Goal: Task Accomplishment & Management: Complete application form

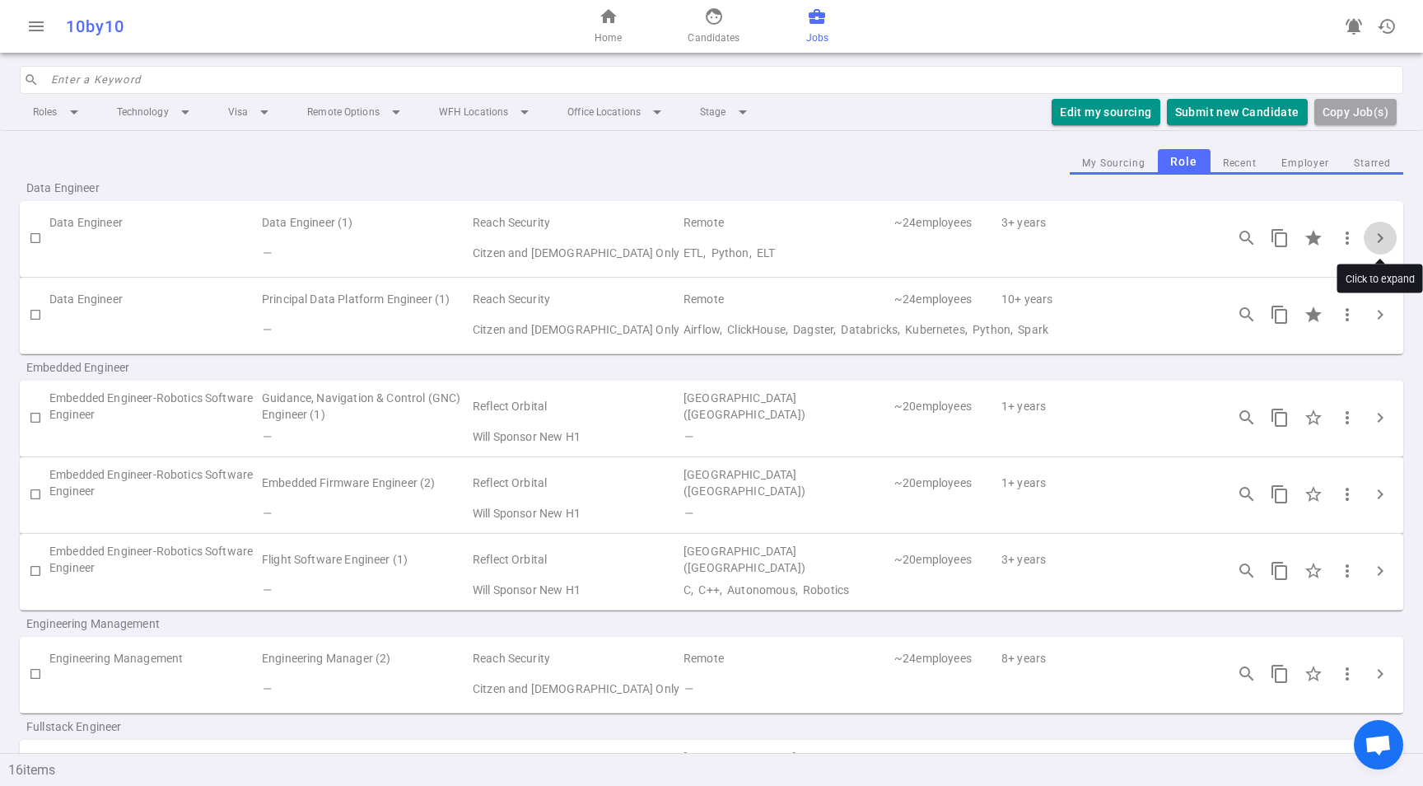
scroll to position [2, 0]
click at [1247, 108] on button "Submit new Candidate" at bounding box center [1237, 112] width 141 height 27
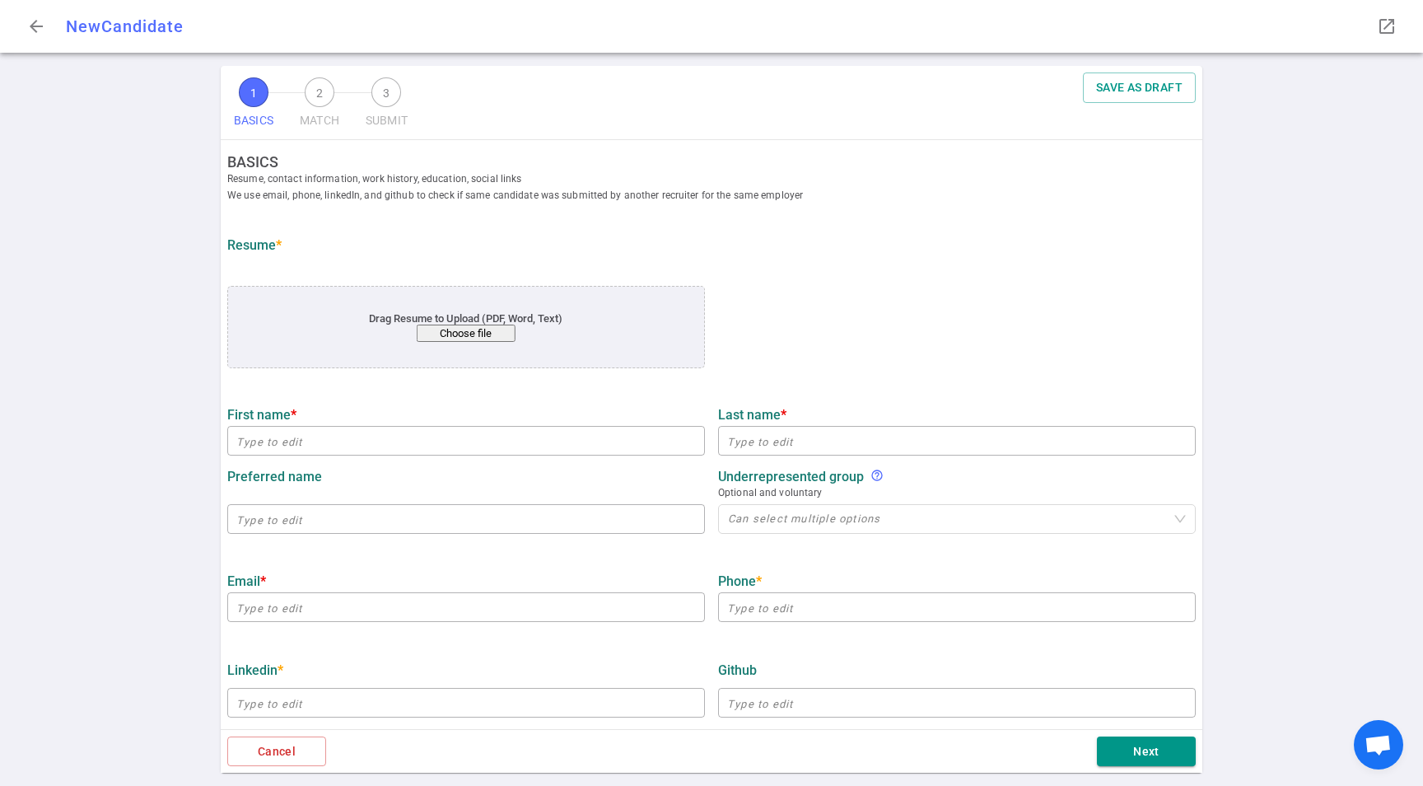
click at [469, 344] on div "Drag Resume to Upload (PDF, Word, Text) Choose file" at bounding box center [466, 327] width 478 height 82
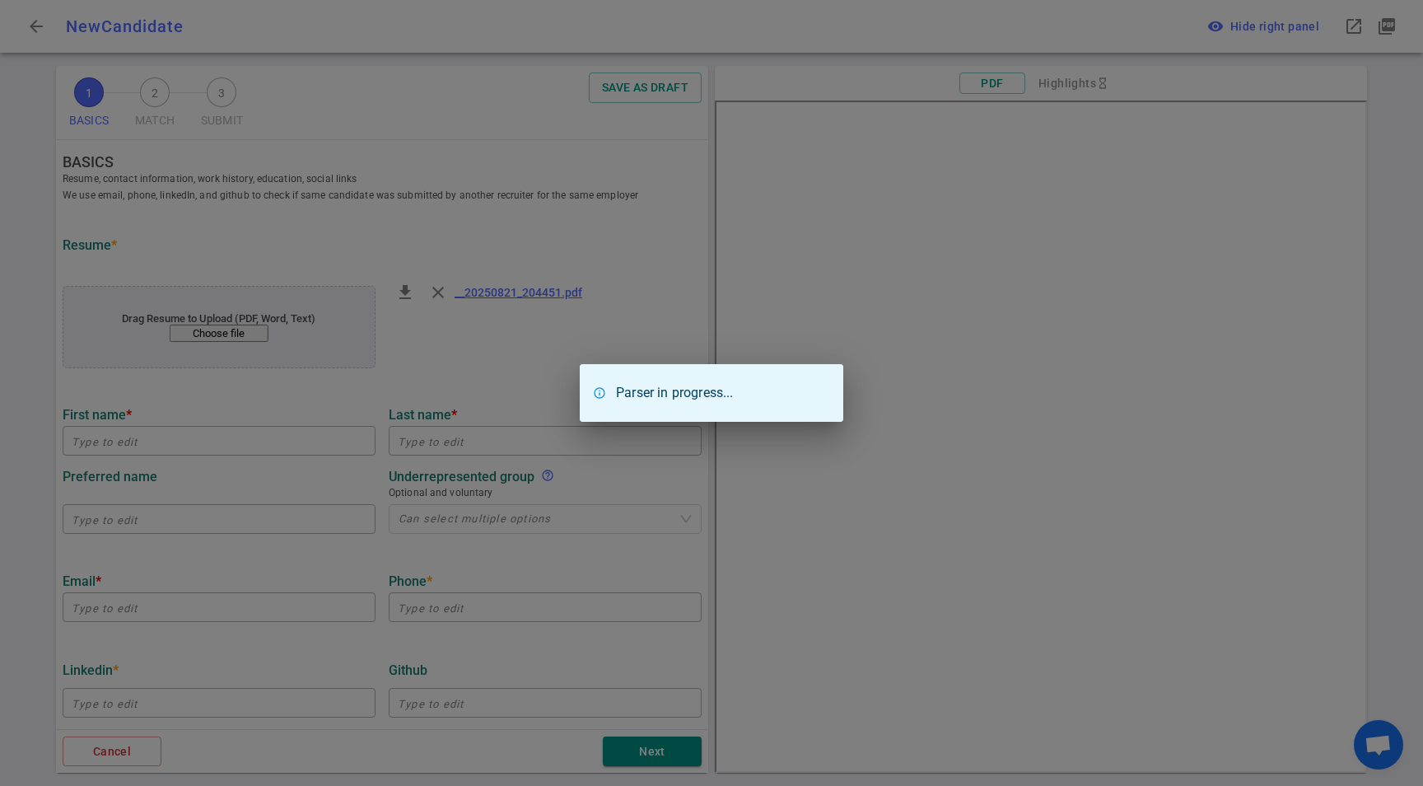
type input "Michael"
type input "Nguyen"
type input "nguyen.m.michael@gmail.com"
type input "+1 949-246-2974"
type input "https://linkedin.com/in/michaelmnnguyen"
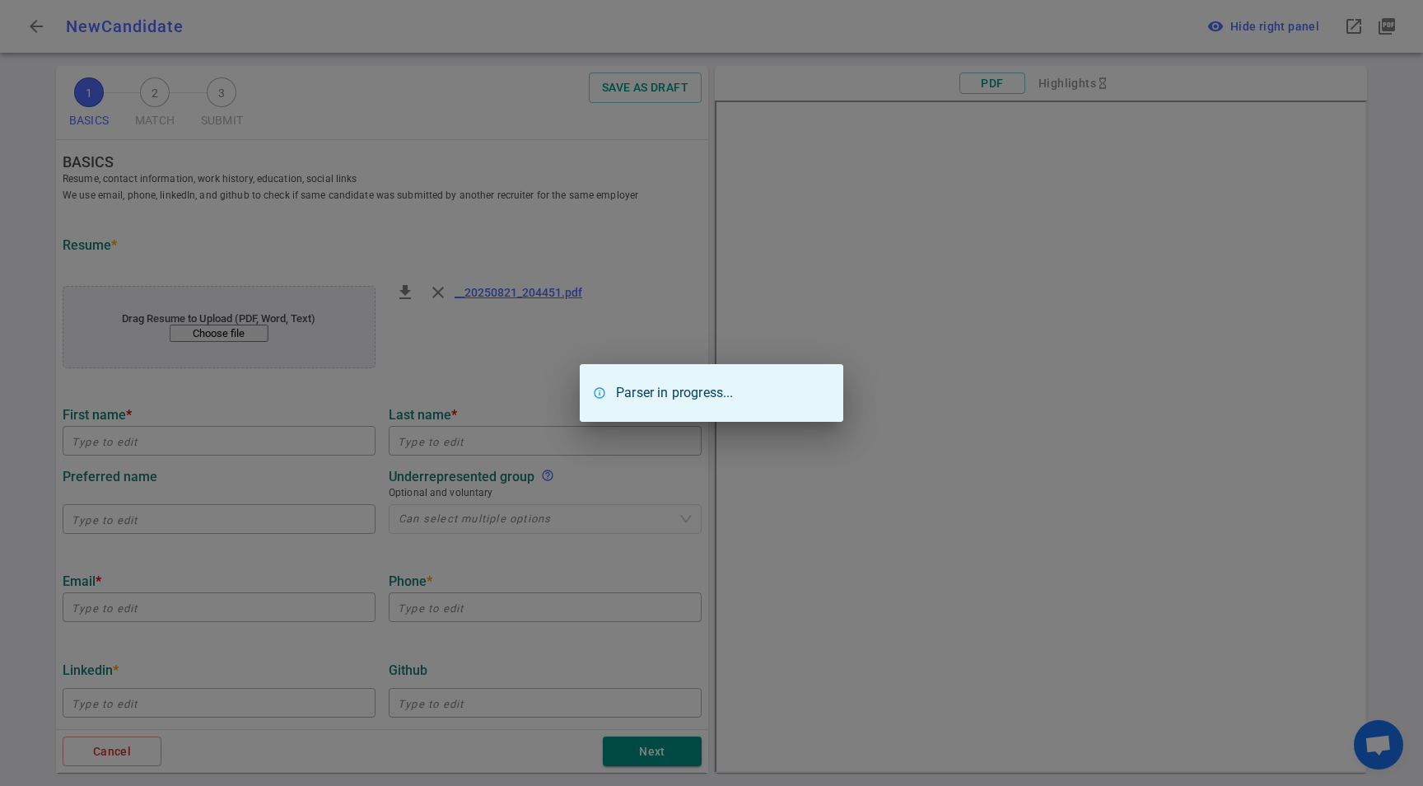
type textarea "Content.Ad"
type input "Atlassian"
type textarea "Principal Data Engineer"
type input "9.9"
type input "Cal State Polytechnic University Pomona"
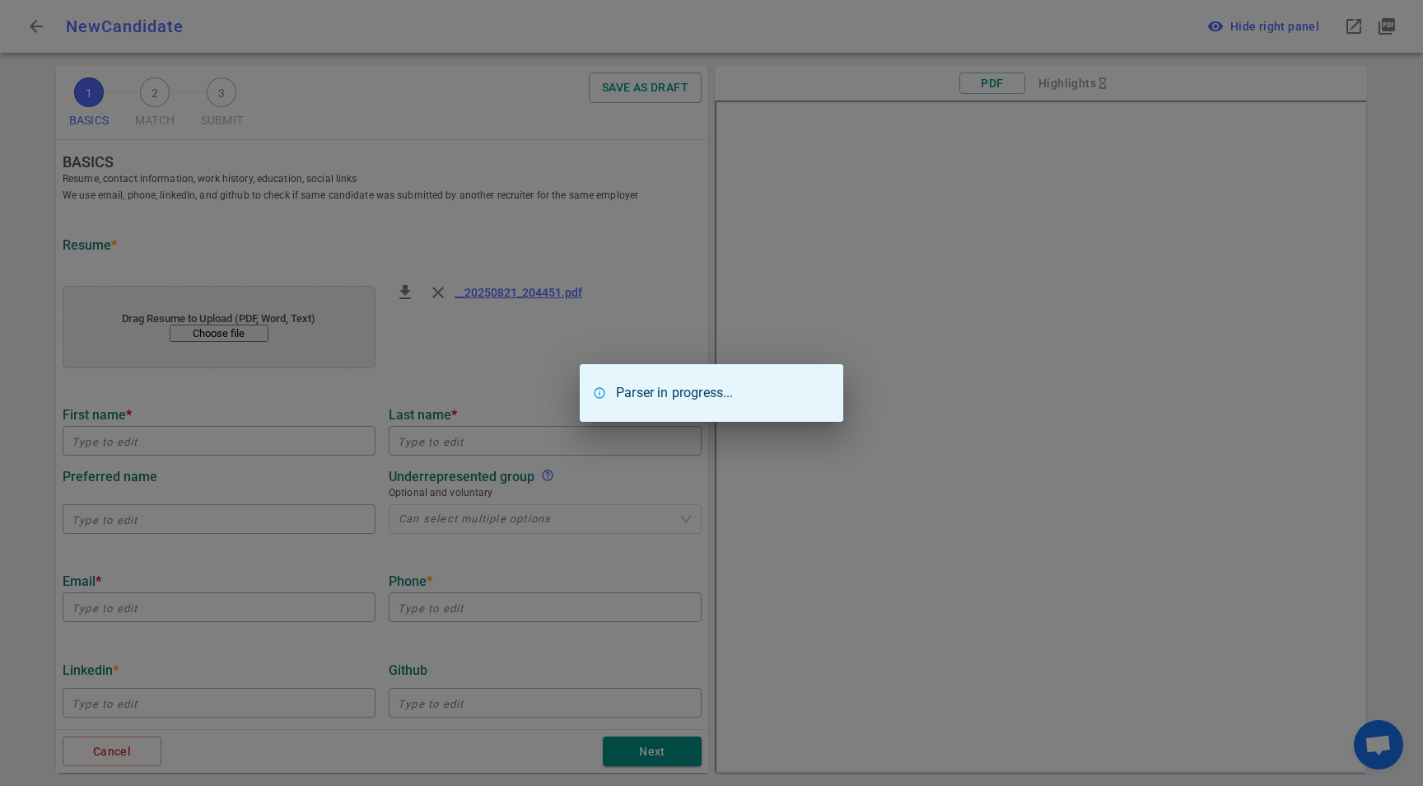
type input "Computer Engineering"
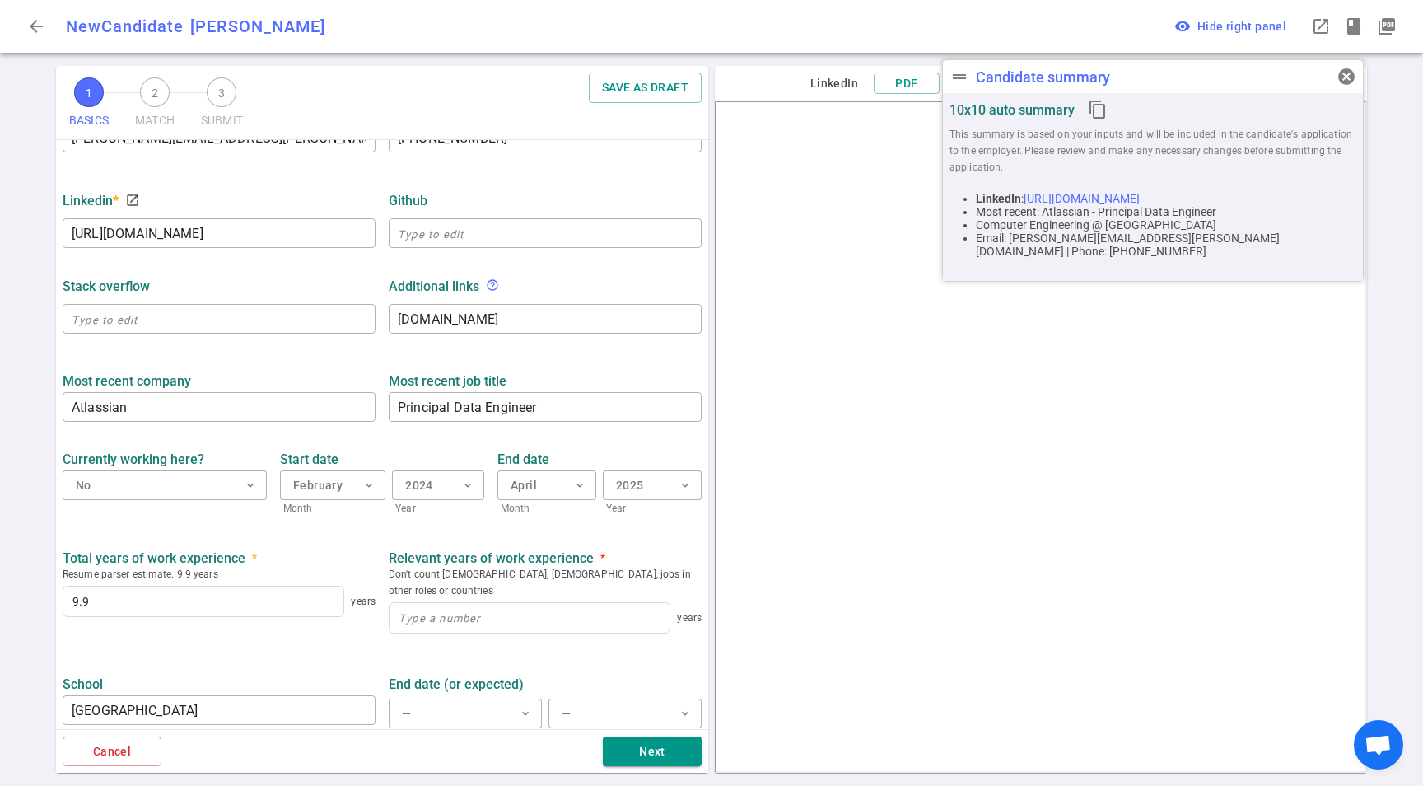
scroll to position [555, 0]
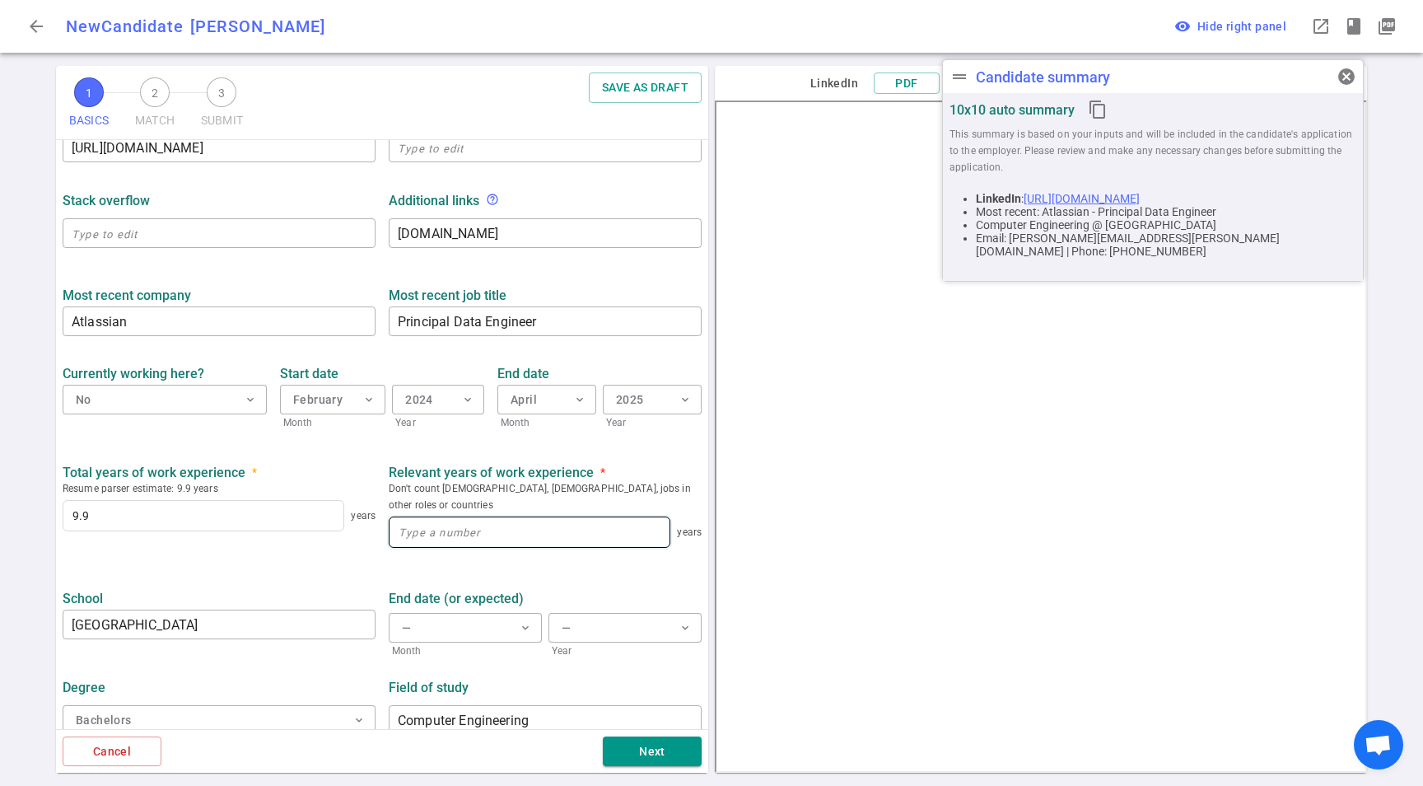
click at [491, 519] on input at bounding box center [530, 532] width 280 height 30
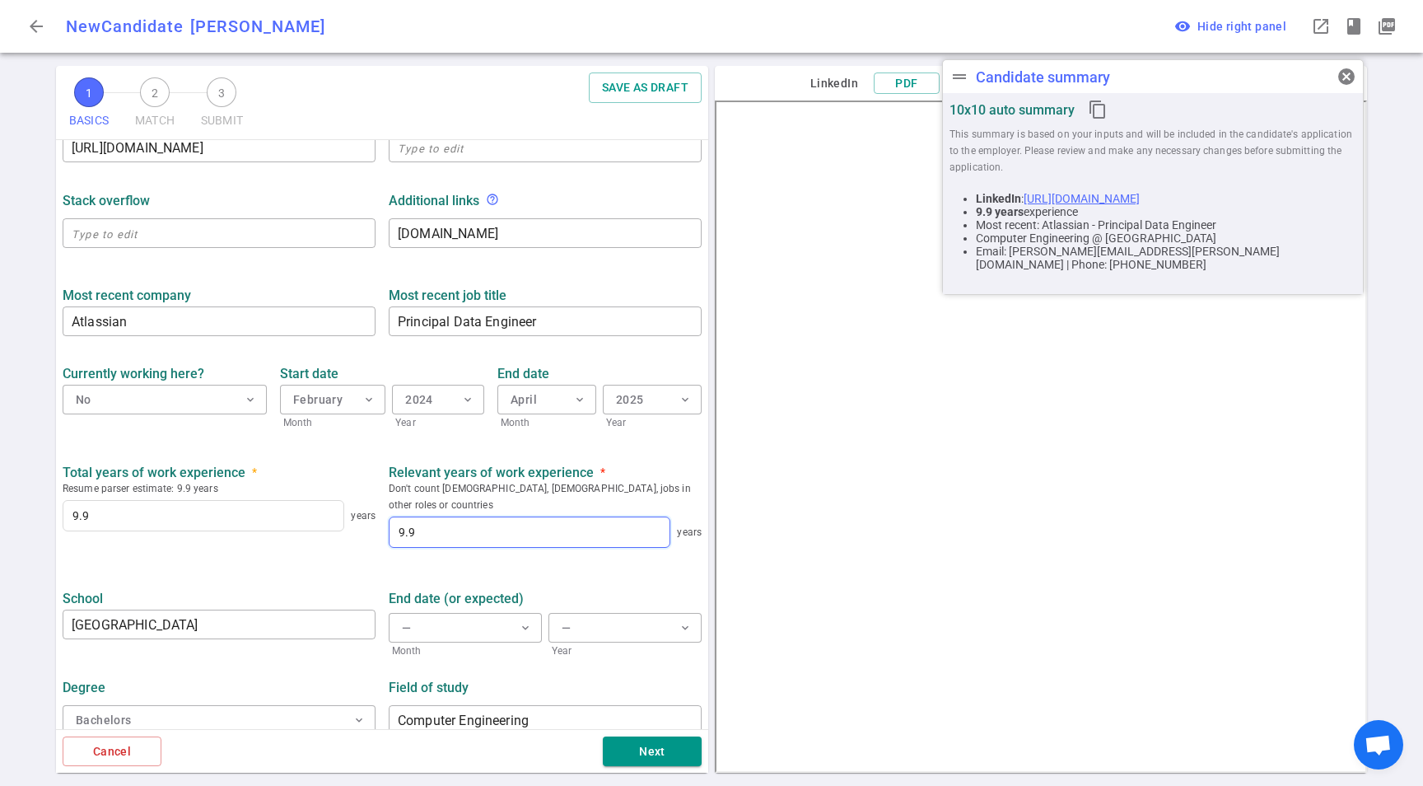
drag, startPoint x: 432, startPoint y: 514, endPoint x: 355, endPoint y: 512, distance: 77.5
click at [355, 512] on div "Total years of work experience * Resume parser estimate: 9.9 years 9.9 years Re…" at bounding box center [382, 506] width 652 height 110
type input "9.9"
drag, startPoint x: 213, startPoint y: 518, endPoint x: 4, endPoint y: 493, distance: 209.9
click at [4, 493] on div "1 BASICS 2 MATCH 3 SUBMIT SAVE AS DRAFT BASICS Resume, contact information, wor…" at bounding box center [711, 426] width 1423 height 720
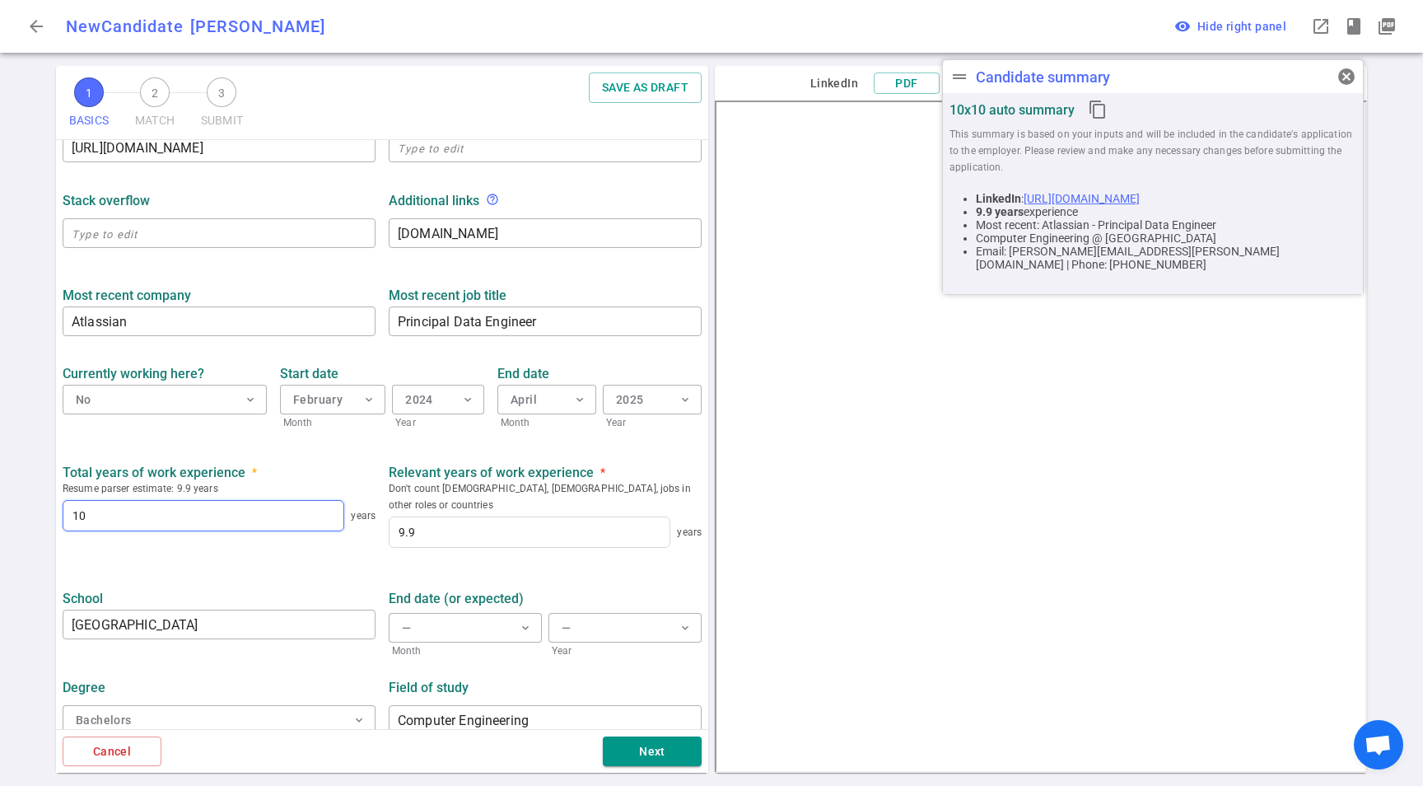
type input "10"
drag, startPoint x: 521, startPoint y: 535, endPoint x: 437, endPoint y: 538, distance: 84.9
click at [437, 538] on div "Total years of work experience * Resume parser estimate: 9.9 years 10 years Rel…" at bounding box center [382, 506] width 652 height 110
drag, startPoint x: 452, startPoint y: 523, endPoint x: 283, endPoint y: 498, distance: 171.6
click at [283, 498] on div "Total years of work experience * Resume parser estimate: 9.9 years 10 years Rel…" at bounding box center [382, 506] width 652 height 110
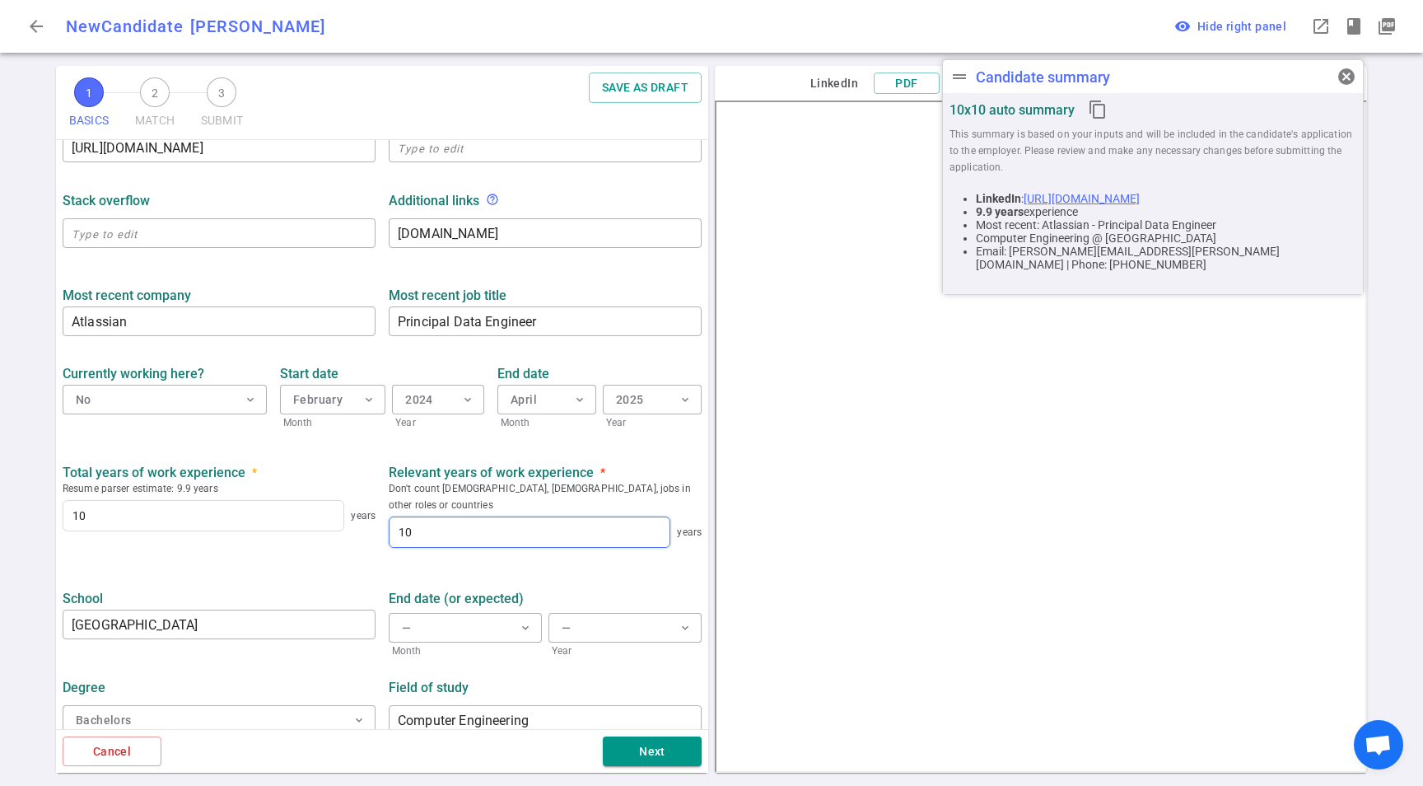
type input "10"
drag, startPoint x: 296, startPoint y: 537, endPoint x: 513, endPoint y: 602, distance: 227.0
click at [296, 537] on div "Total years of work experience * Resume parser estimate: 9.9 years 10 years" at bounding box center [219, 509] width 326 height 91
click at [654, 736] on div "Cancel Next" at bounding box center [382, 751] width 652 height 44
click at [656, 754] on button "Next" at bounding box center [652, 751] width 99 height 30
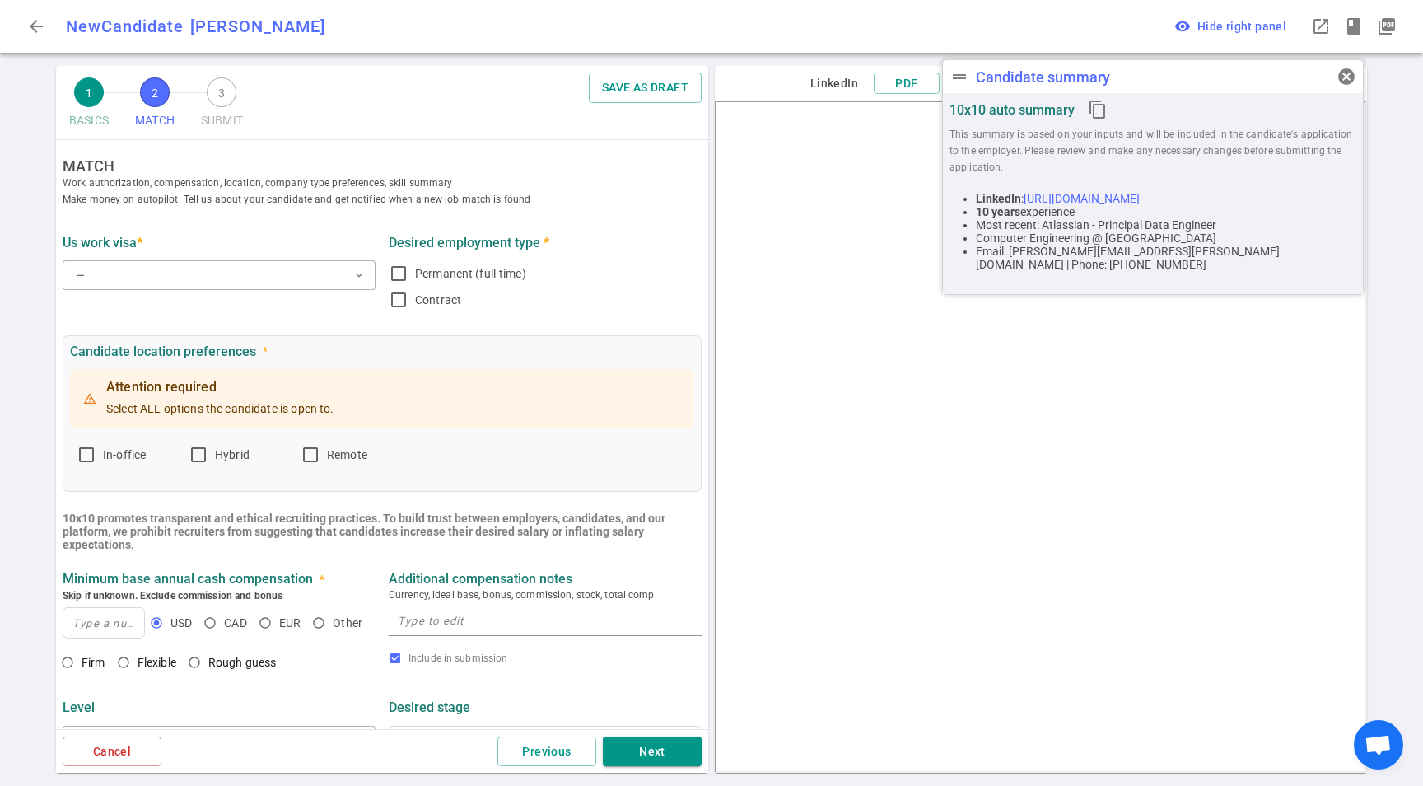
scroll to position [0, 0]
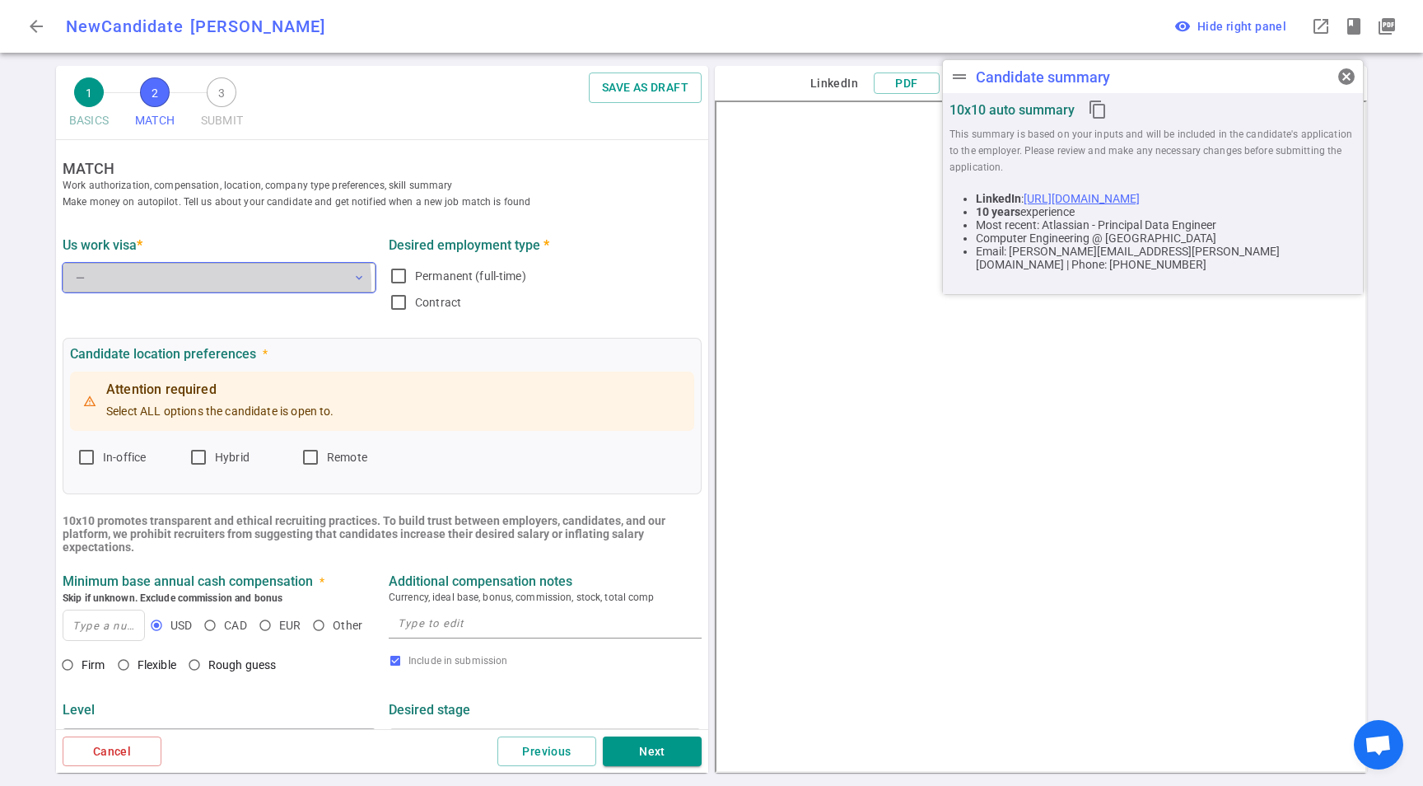
click at [186, 285] on button "— expand_more" at bounding box center [219, 278] width 313 height 30
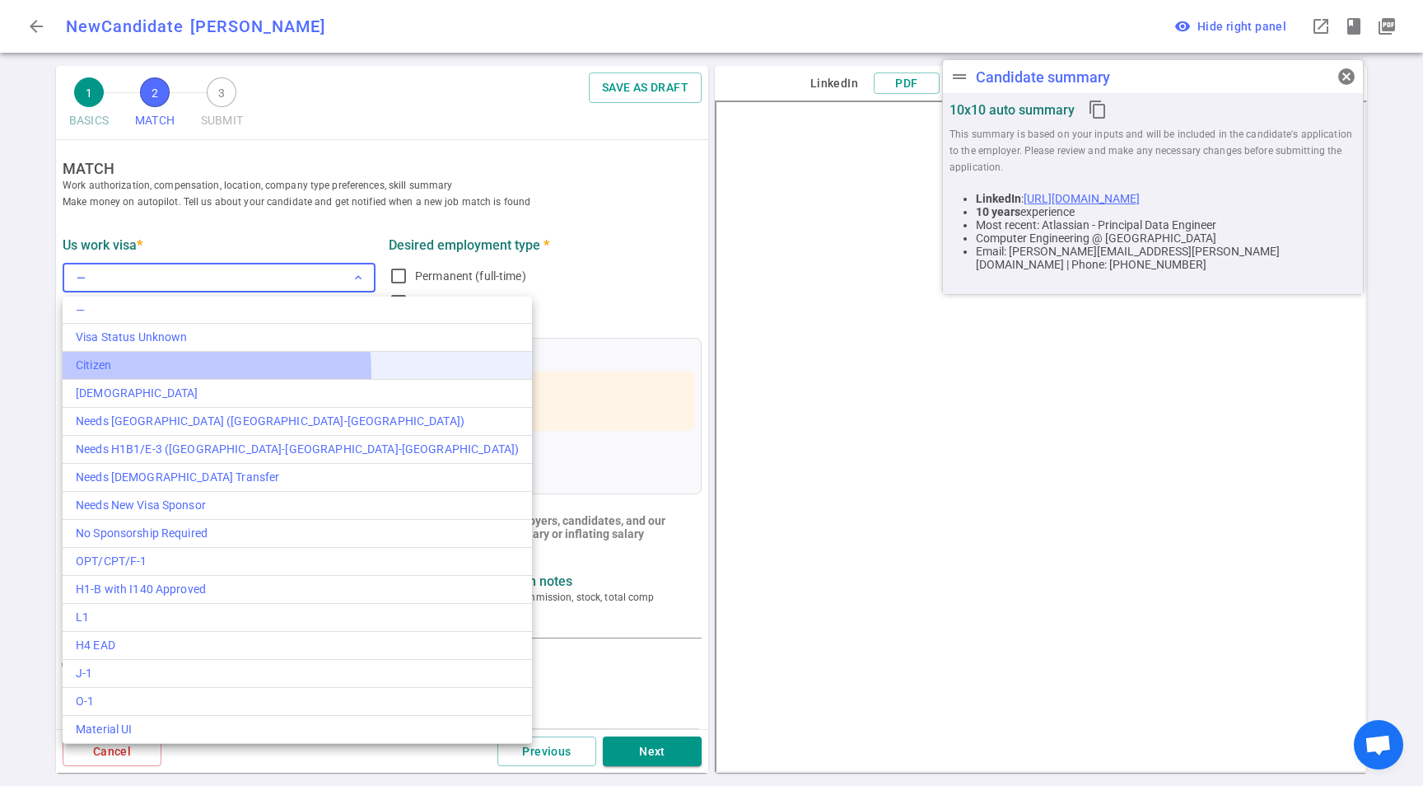
drag, startPoint x: 123, startPoint y: 376, endPoint x: 218, endPoint y: 372, distance: 95.6
click at [124, 376] on li "Citizen" at bounding box center [298, 366] width 470 height 28
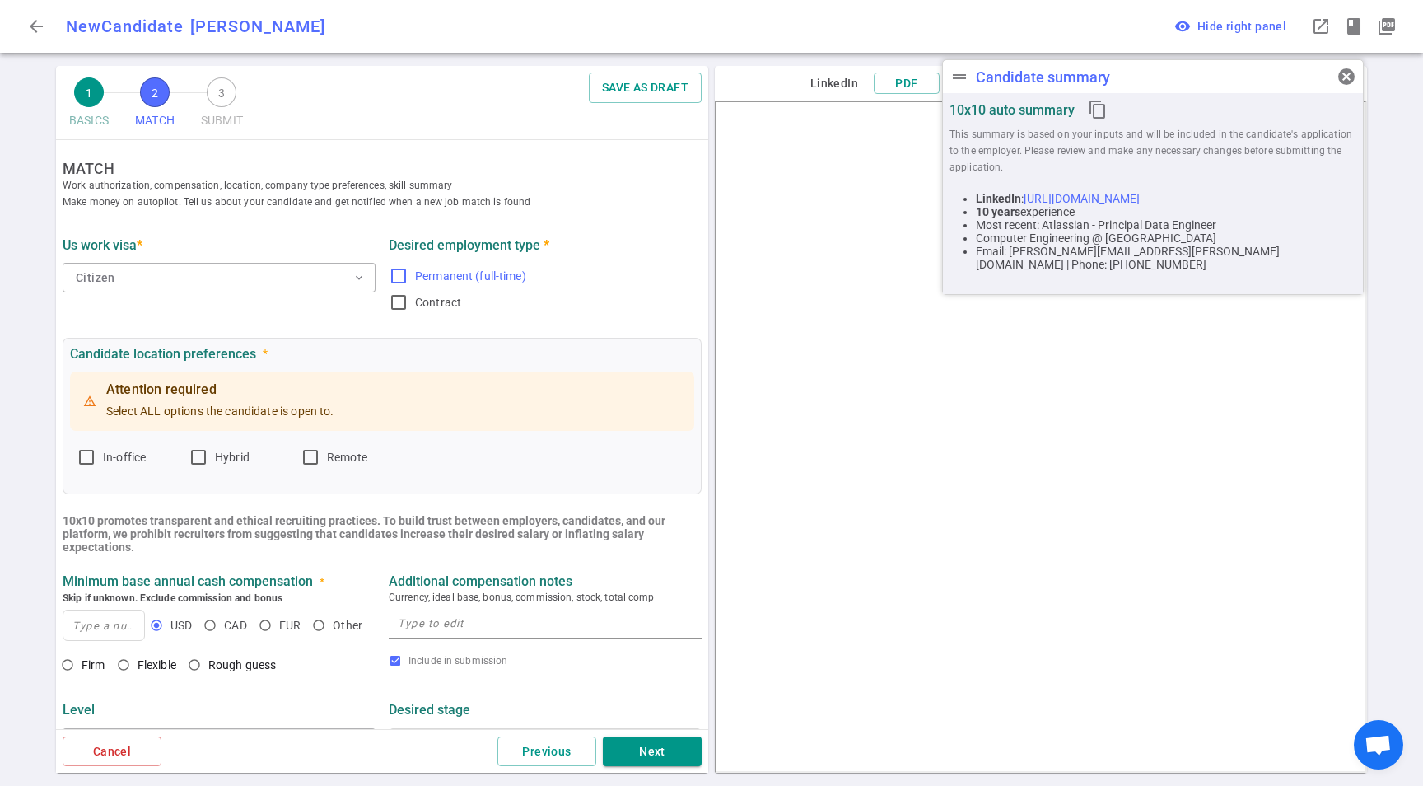
click at [488, 275] on span "Permanent (full-time)" at bounding box center [470, 275] width 111 height 13
click at [409, 275] on input "Permanent (full-time)" at bounding box center [399, 276] width 20 height 20
checkbox input "true"
click at [335, 463] on span "Remote" at bounding box center [347, 457] width 40 height 13
click at [320, 463] on input "Remote" at bounding box center [311, 457] width 20 height 20
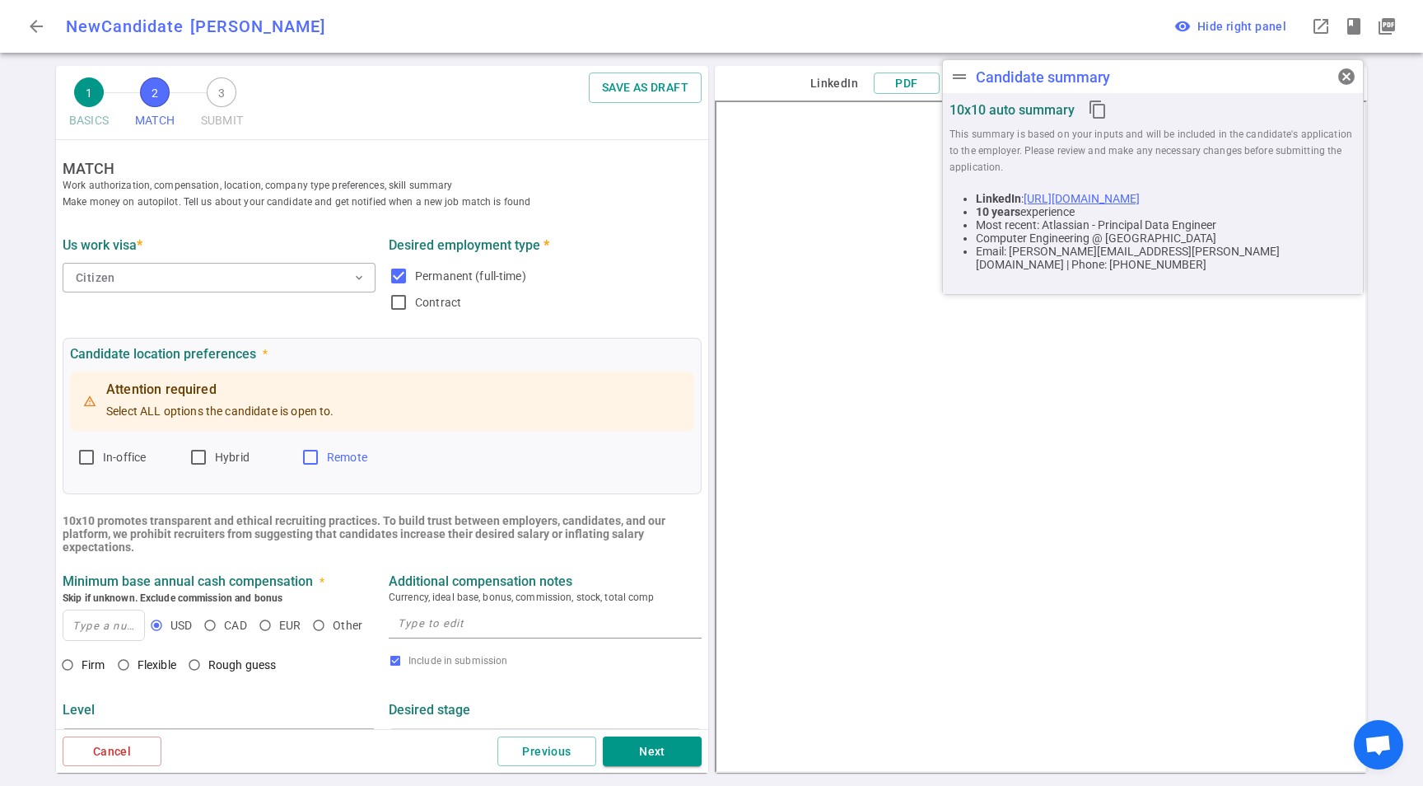
checkbox input "true"
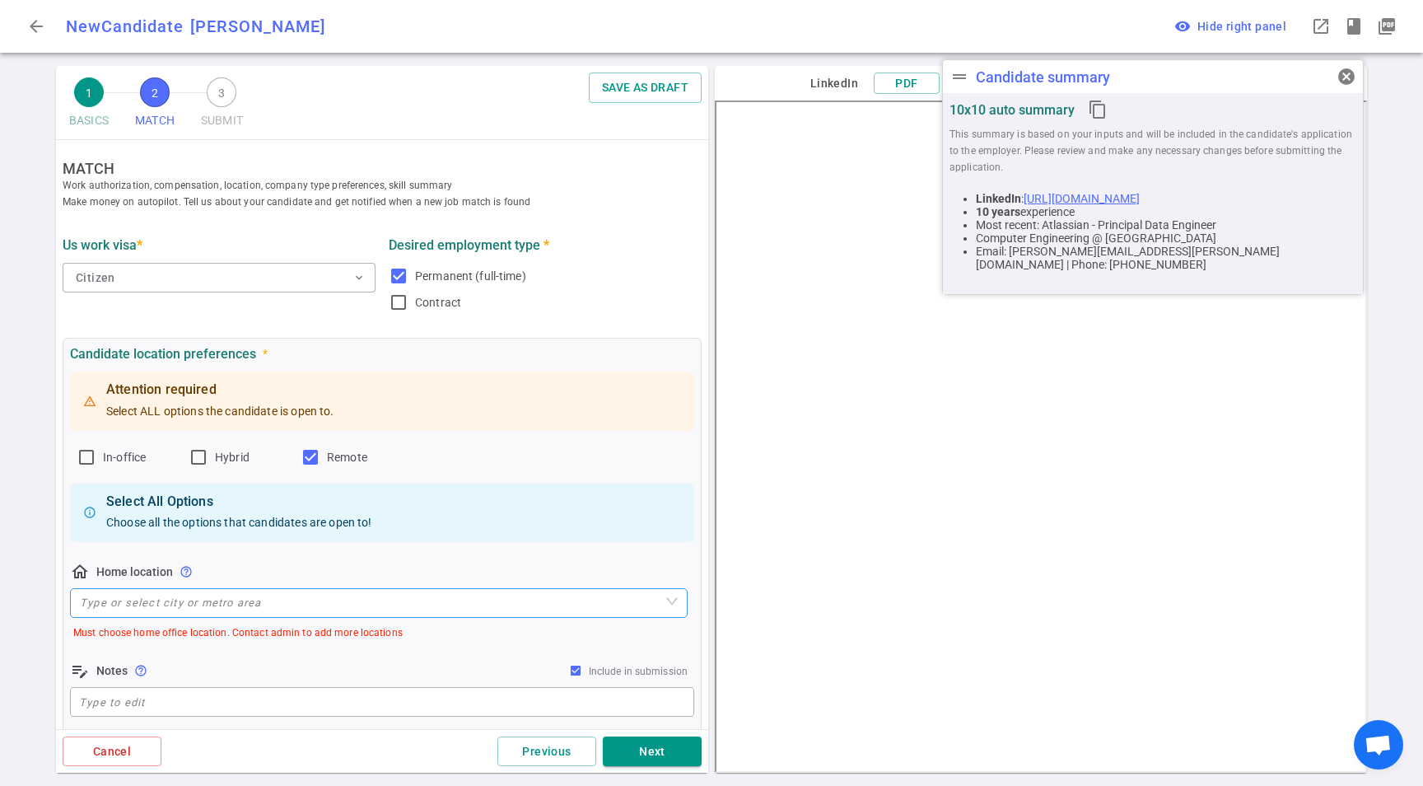
click at [219, 616] on input "search" at bounding box center [379, 603] width 598 height 28
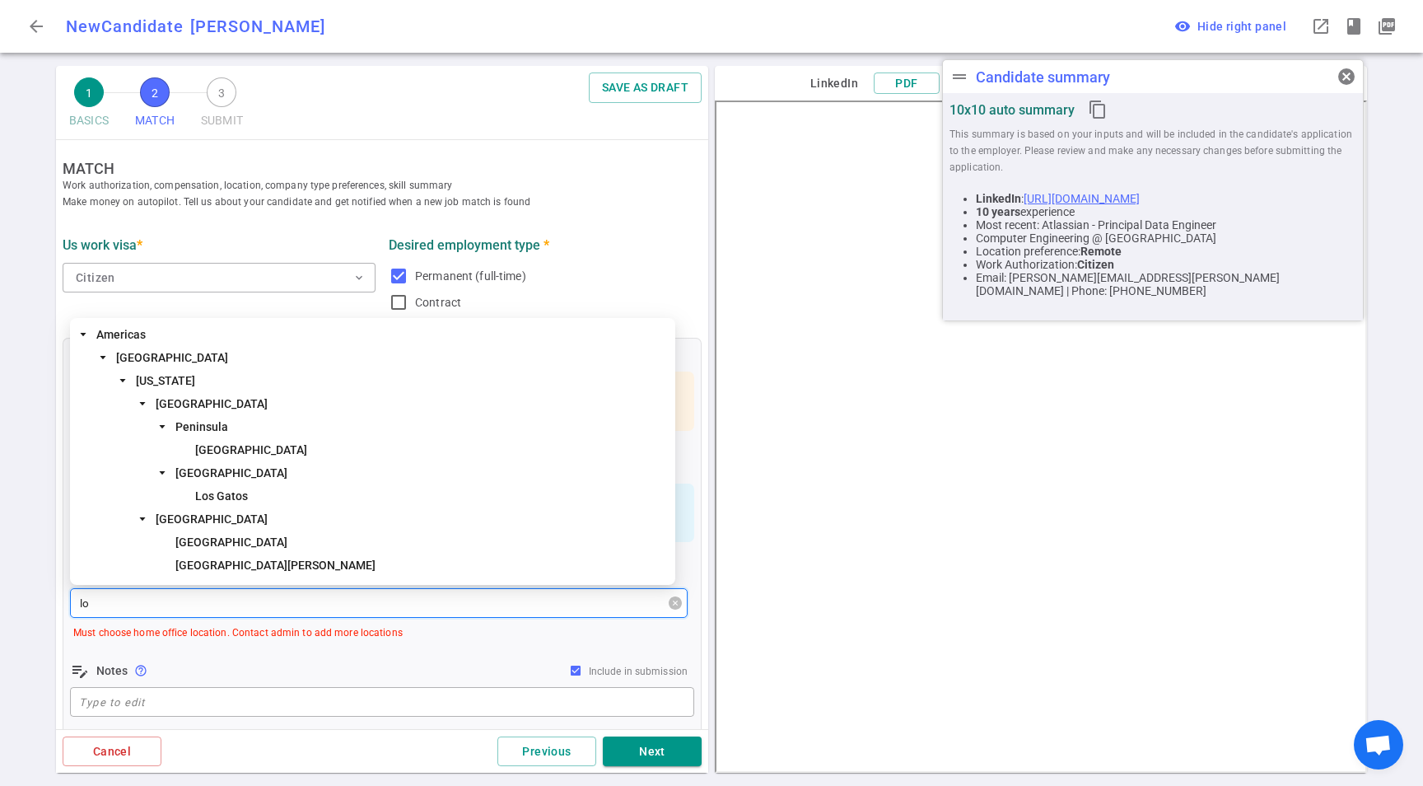
type input "l"
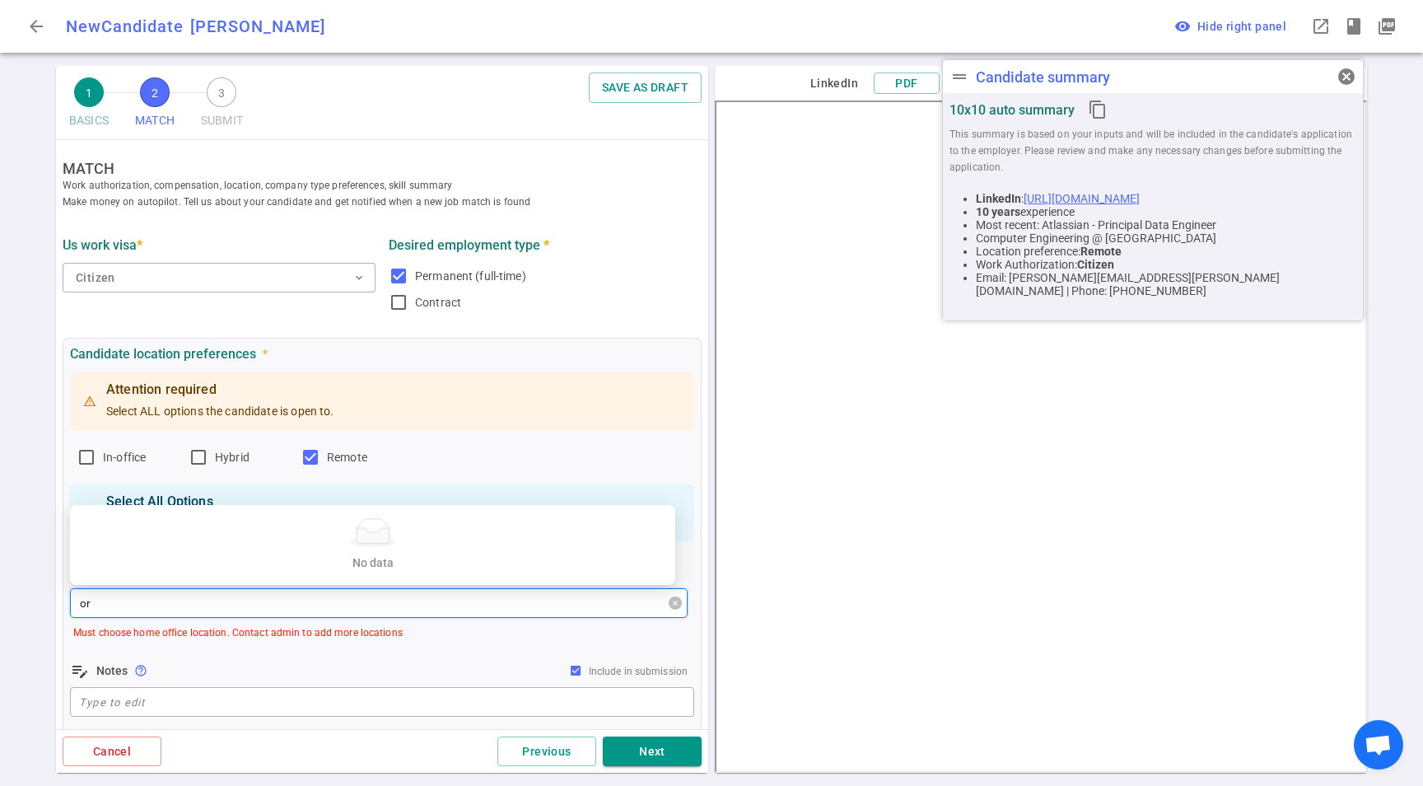
type input "o"
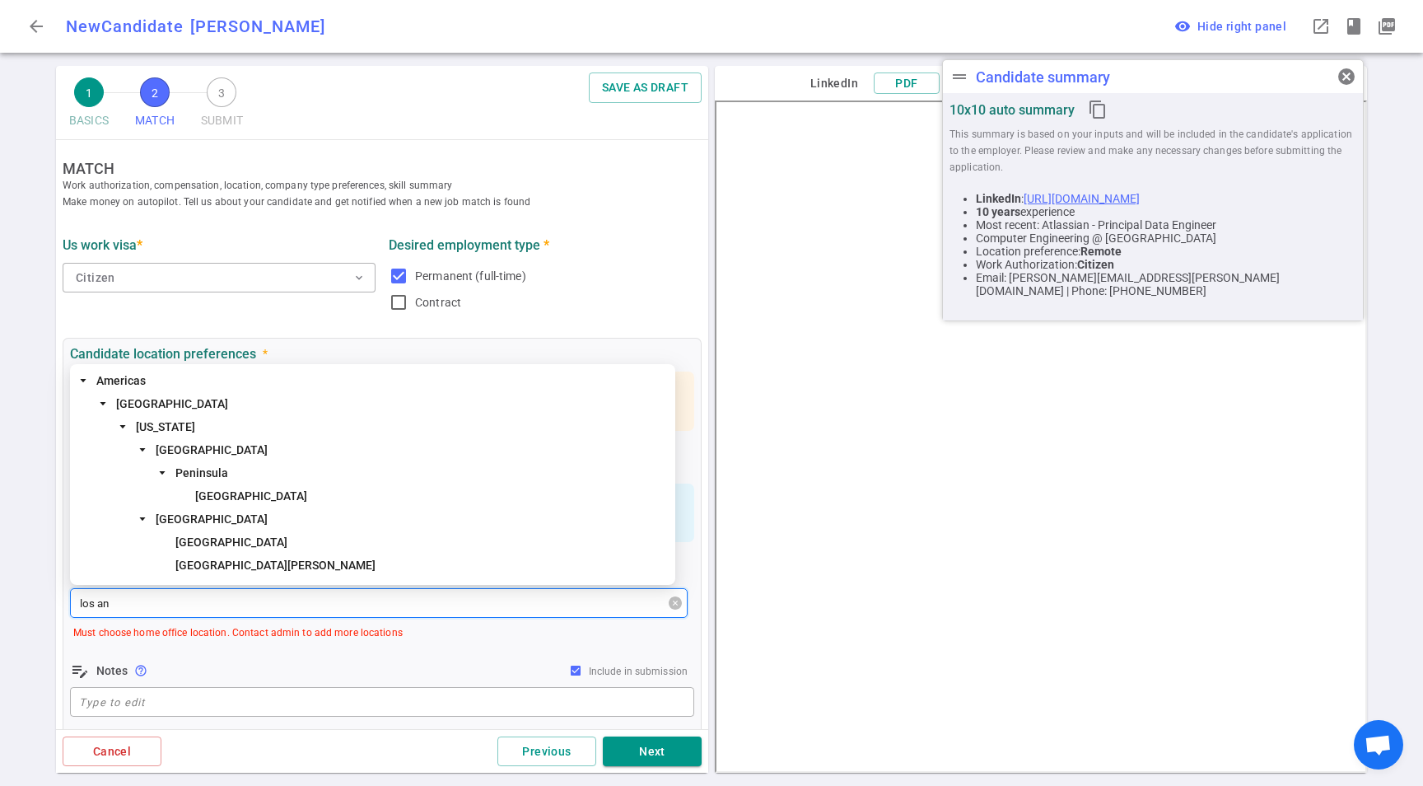
type input "los ang"
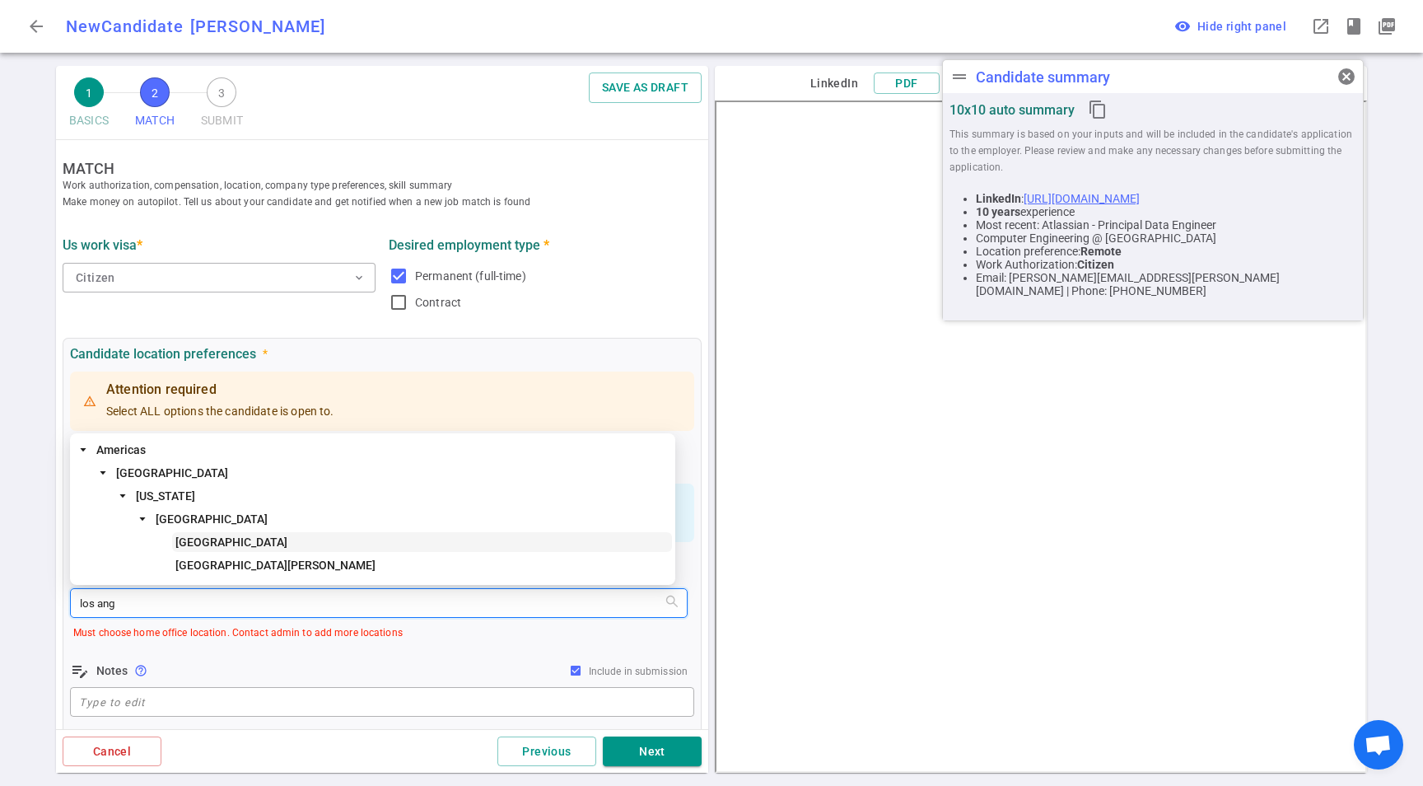
click at [227, 542] on span "Los Angeles" at bounding box center [231, 541] width 112 height 13
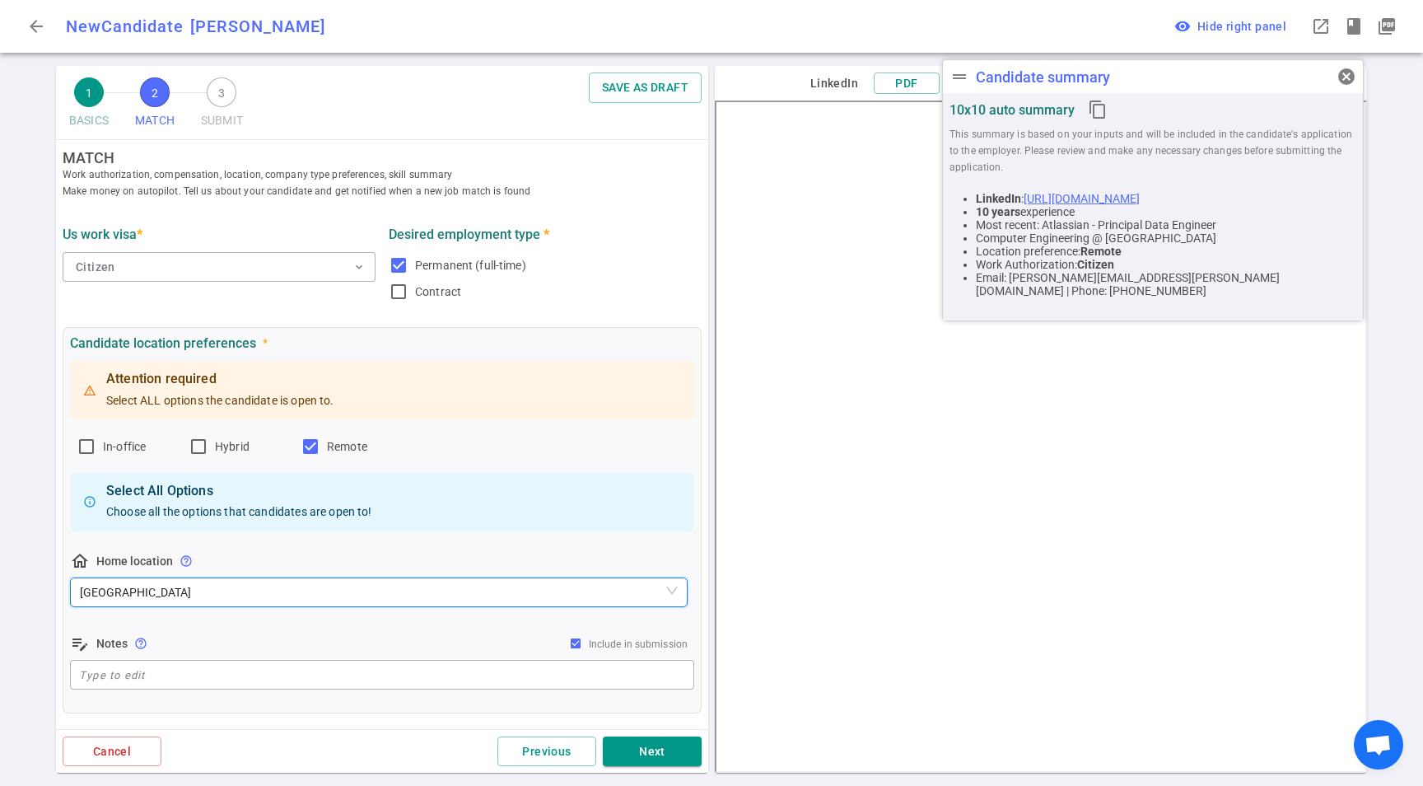
click at [293, 651] on div "edit_note Notes help_outline Include in submission" at bounding box center [382, 643] width 624 height 20
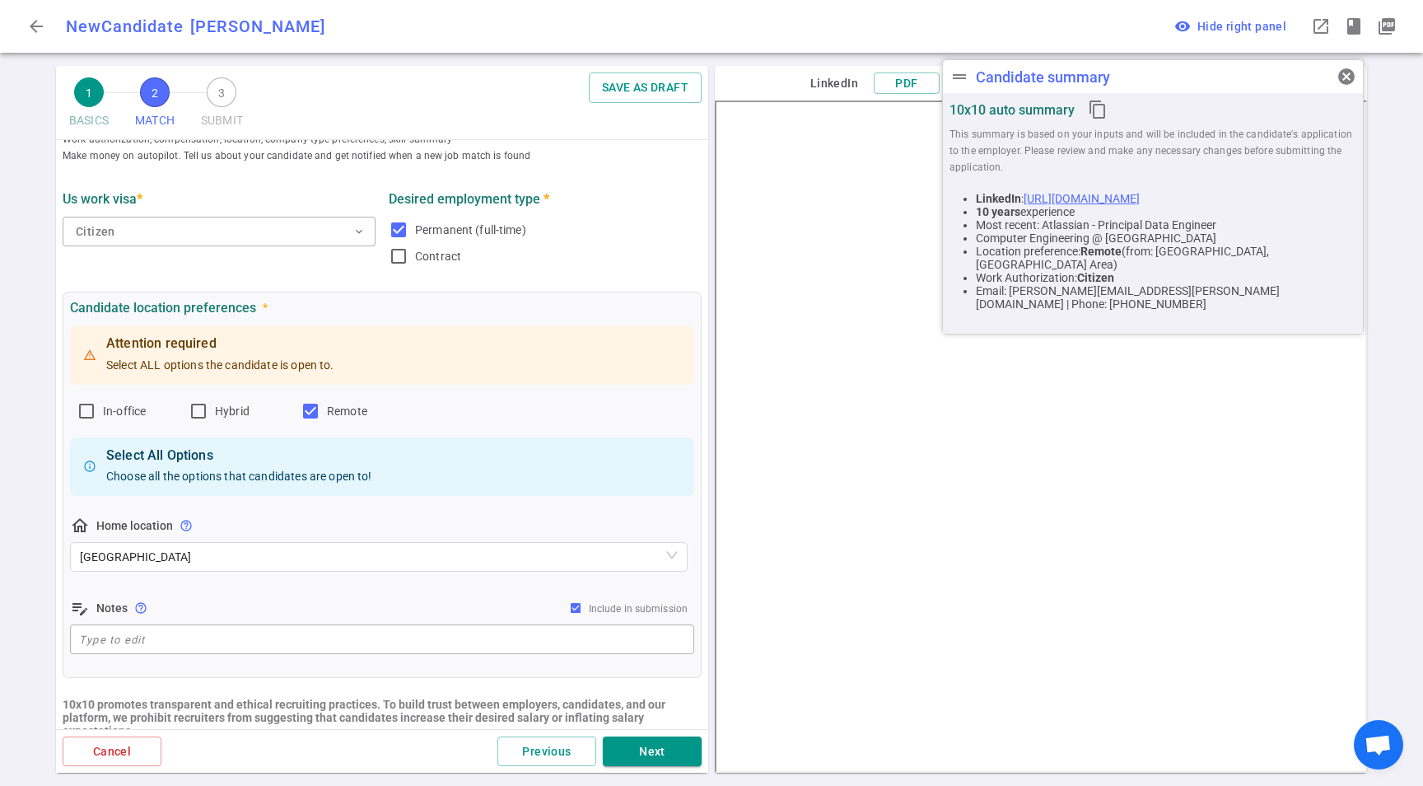
scroll to position [87, 0]
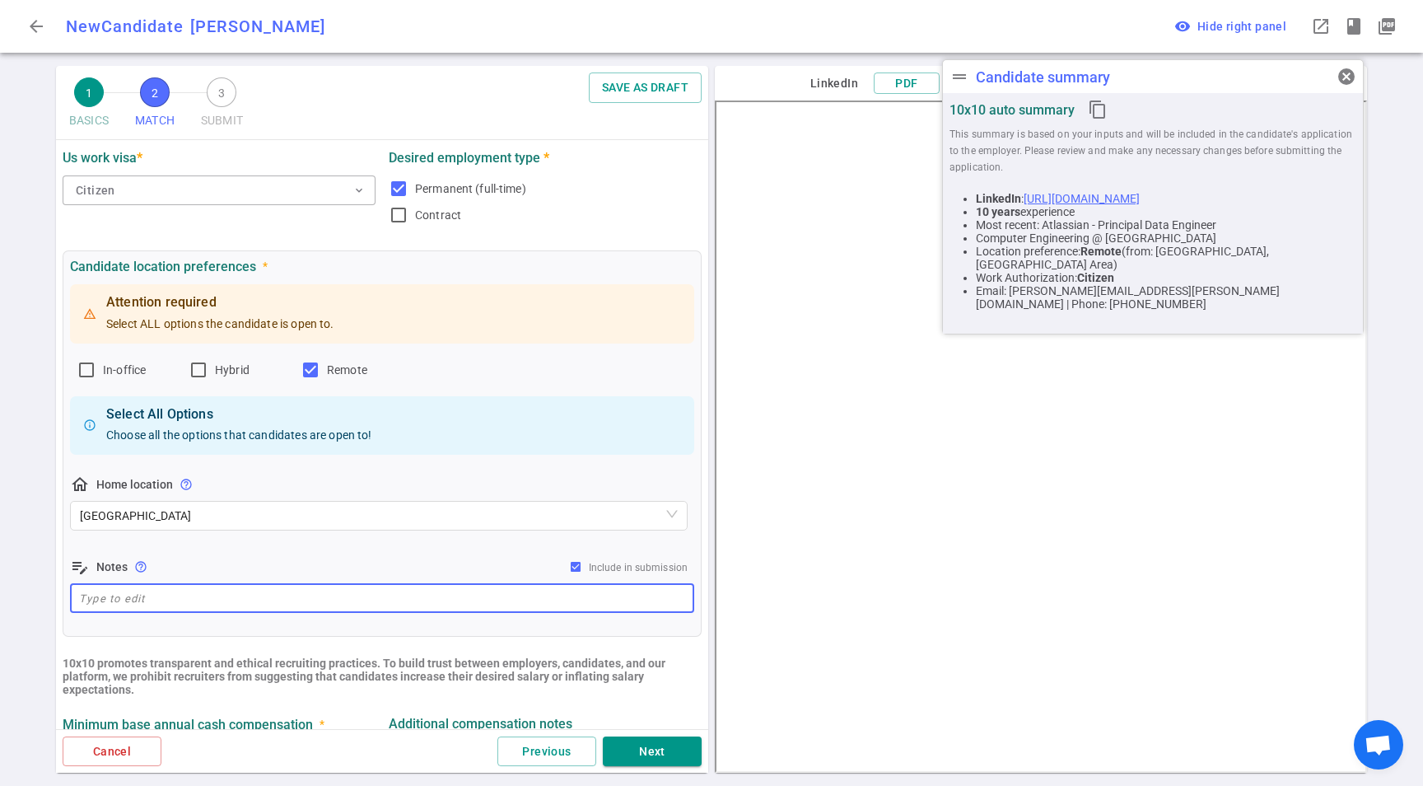
click at [221, 599] on textarea at bounding box center [382, 598] width 606 height 19
paste textarea "Based in Orange County. Only considering remote,"
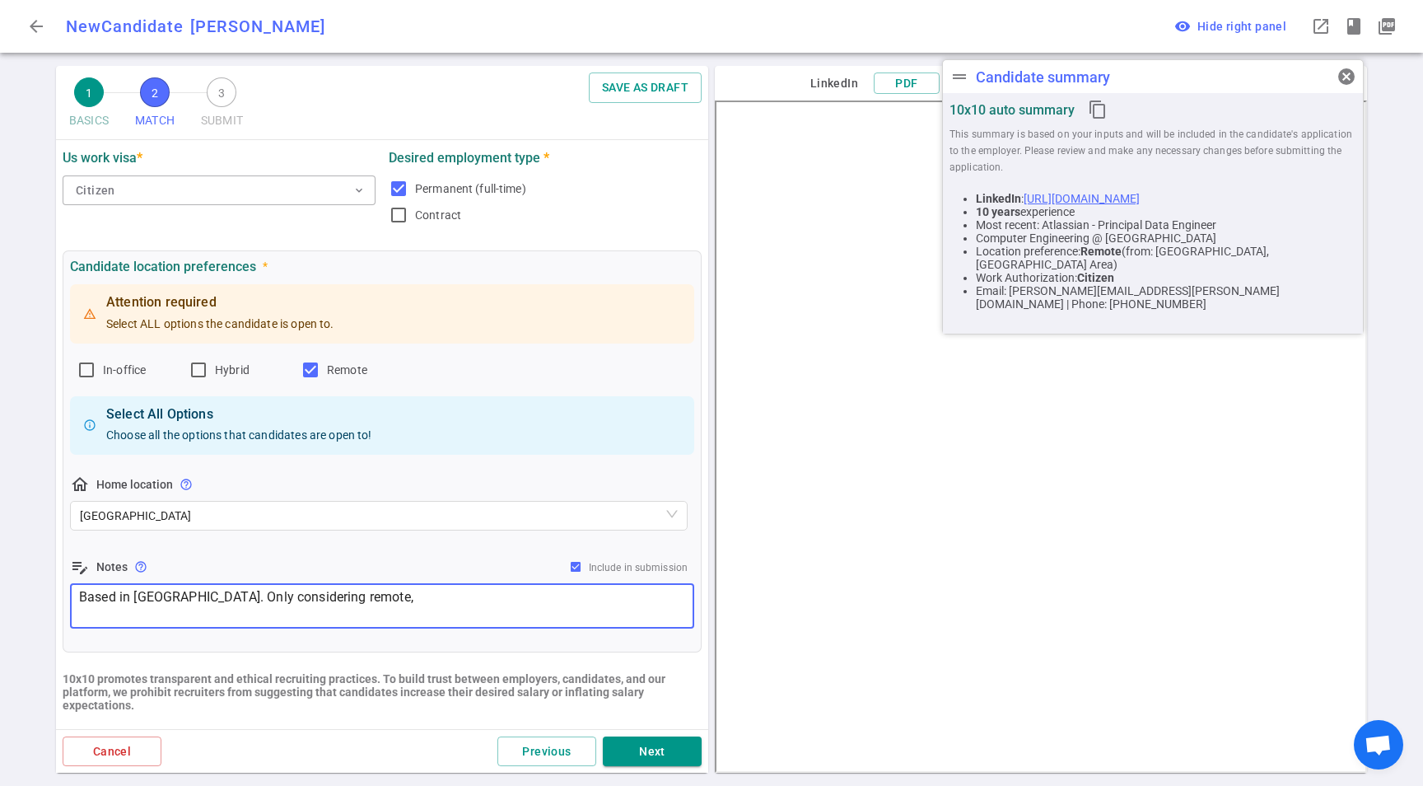
drag, startPoint x: 243, startPoint y: 576, endPoint x: 255, endPoint y: 568, distance: 14.4
click at [244, 575] on div "edit_note Notes help_outline Include in submission" at bounding box center [382, 567] width 624 height 20
click at [283, 607] on textarea "Based in Orange County. Only considering remote," at bounding box center [382, 606] width 606 height 38
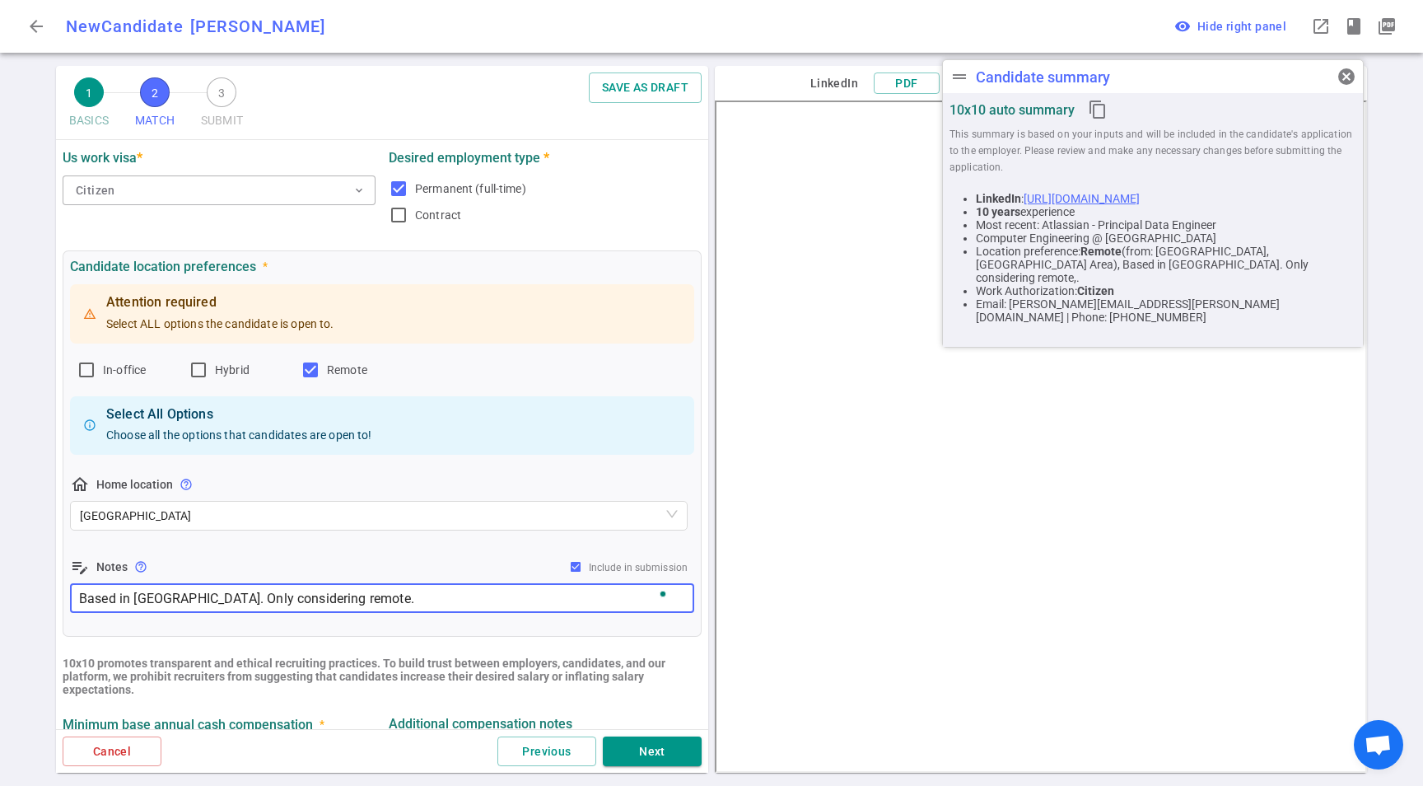
type textarea "Based in Orange County. Only considering remote."
click at [379, 550] on div "Attention required Select ALL options the candidate is open to. In-office Hybri…" at bounding box center [382, 448] width 624 height 335
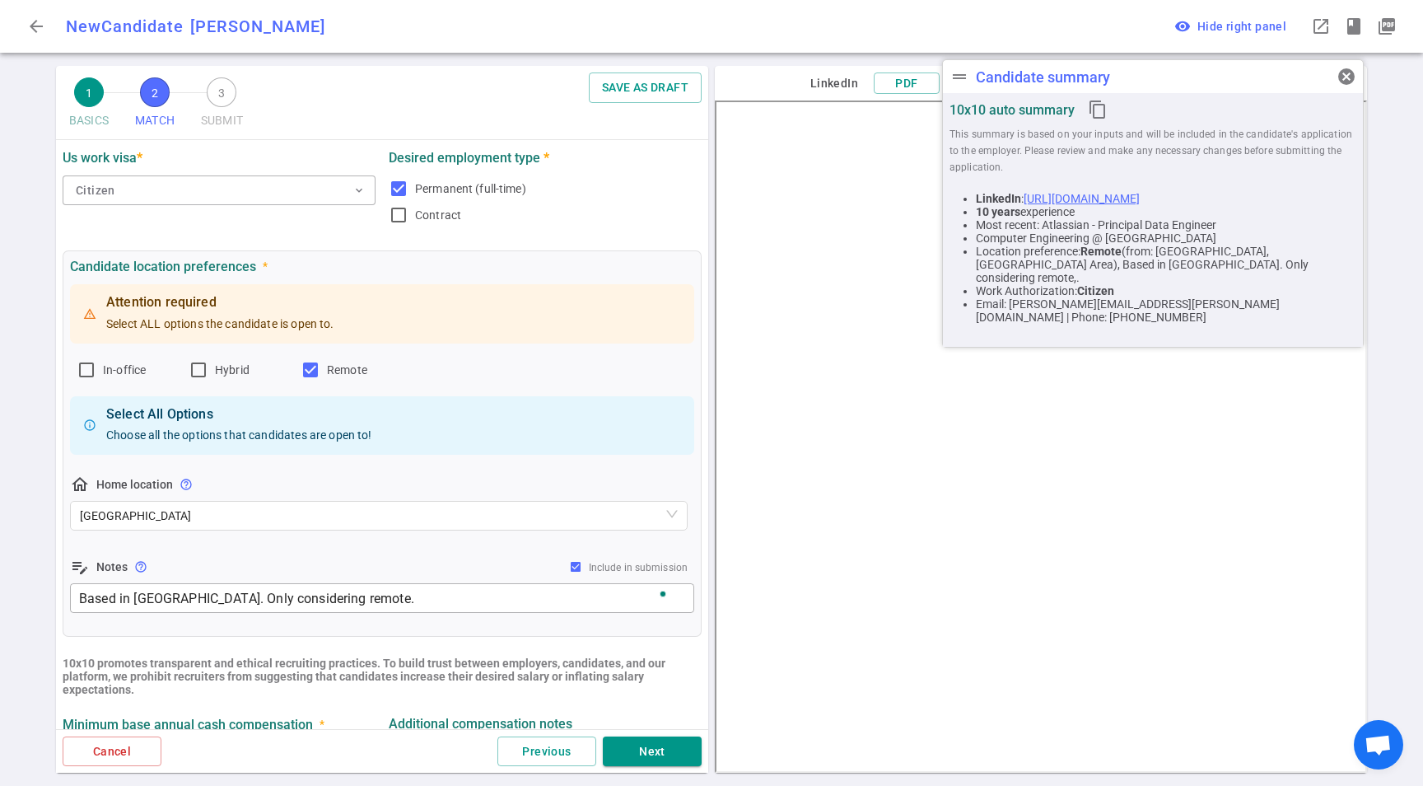
scroll to position [330, 0]
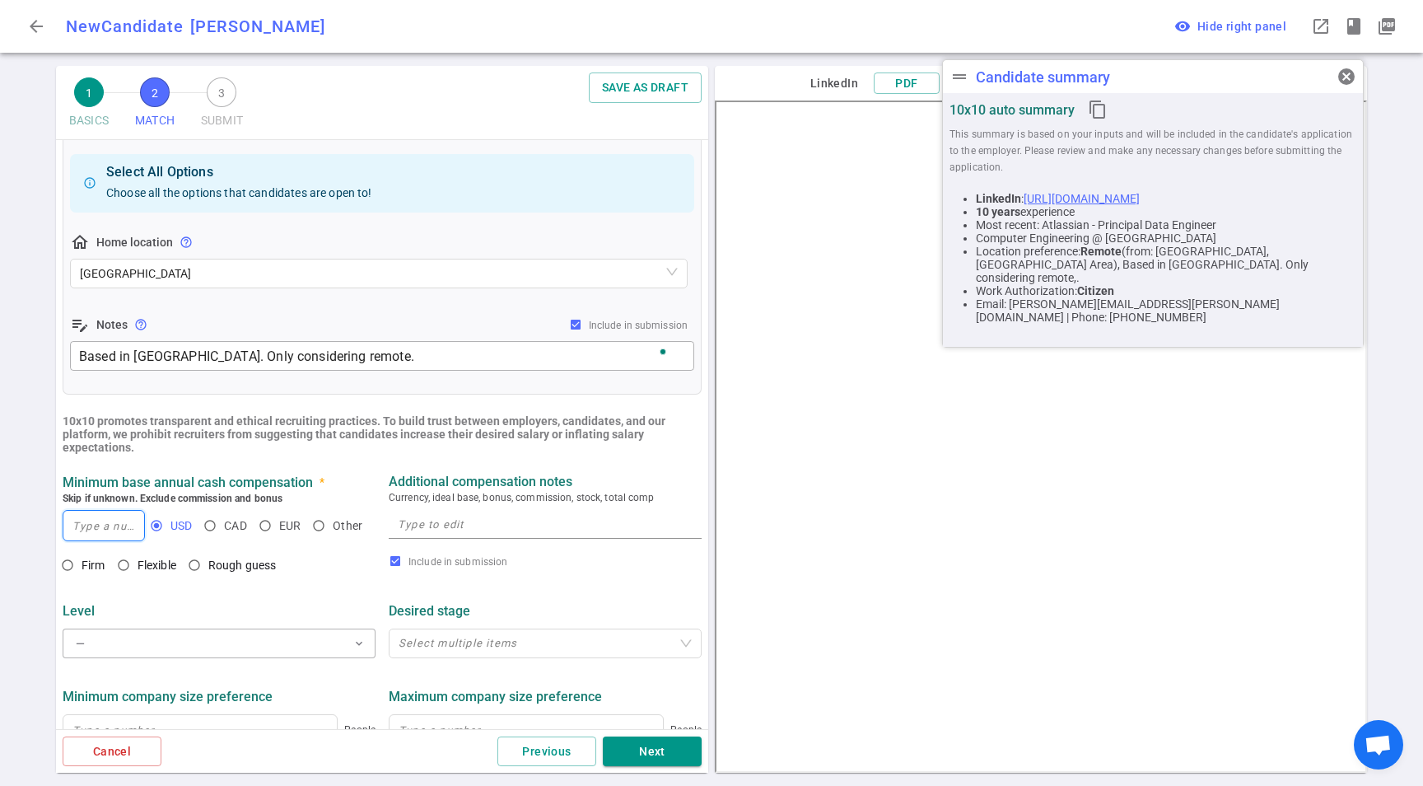
drag, startPoint x: 80, startPoint y: 525, endPoint x: 179, endPoint y: 529, distance: 98.9
click at [81, 525] on input at bounding box center [103, 526] width 81 height 30
type input "230,000"
click at [180, 560] on span "Flexible" at bounding box center [160, 565] width 45 height 16
click at [138, 560] on input "Flexible" at bounding box center [124, 565] width 28 height 28
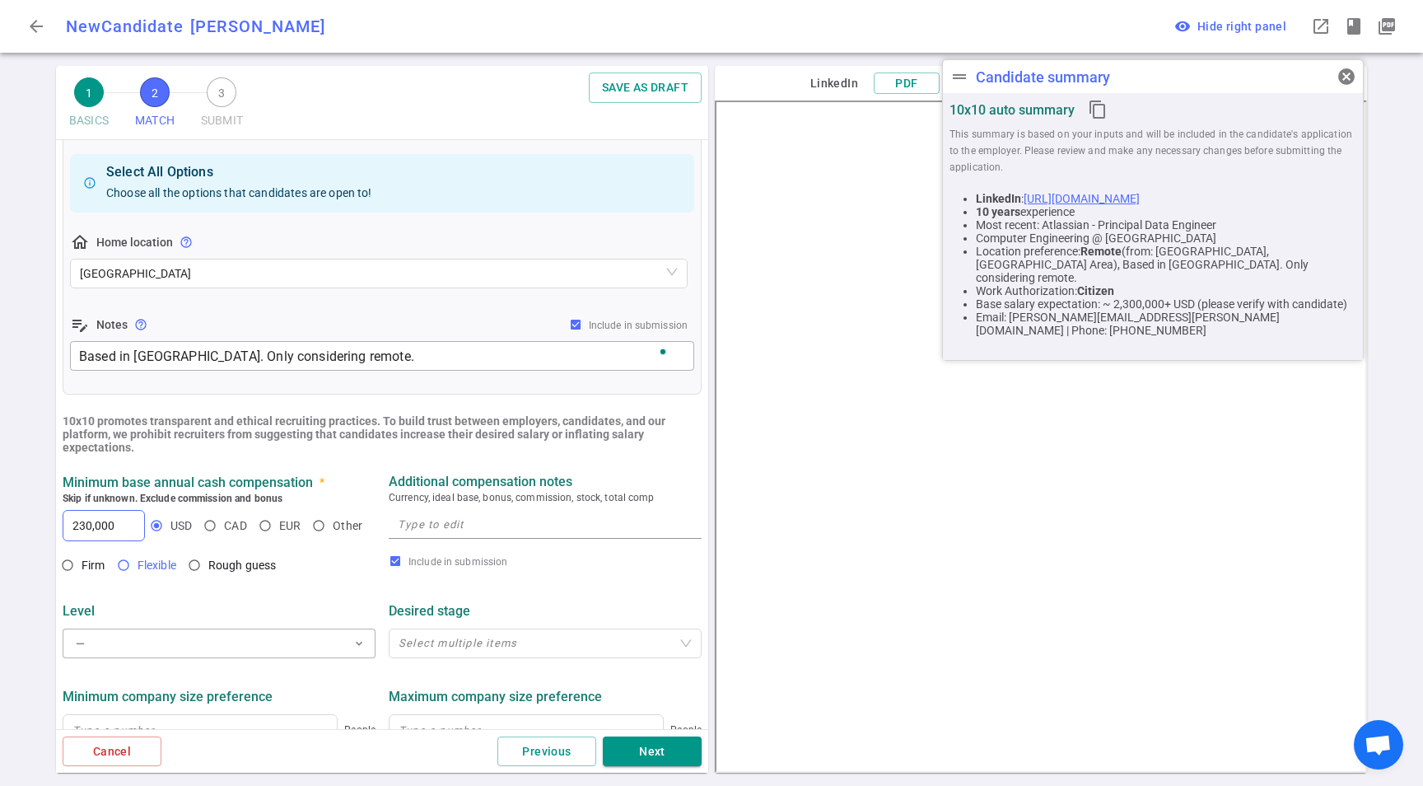
radio input "true"
click at [441, 521] on textarea at bounding box center [545, 524] width 295 height 19
paste textarea "Ideally targeting $230K but can flex to 200K base + equity depending on the tot…"
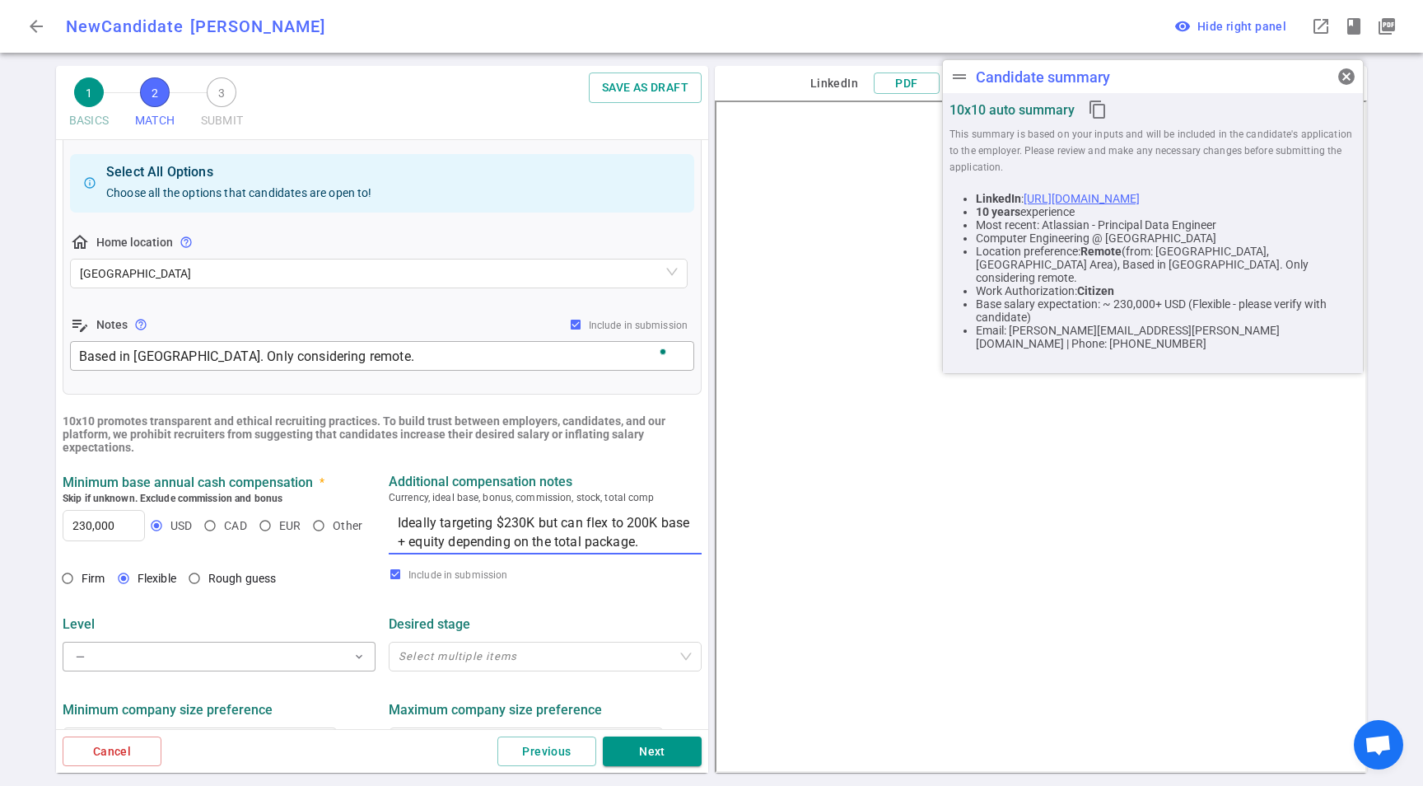
type textarea "Ideally targeting $230K but can flex to 200K base + equity depending on the tot…"
click at [137, 674] on div "— expand_more" at bounding box center [219, 656] width 313 height 36
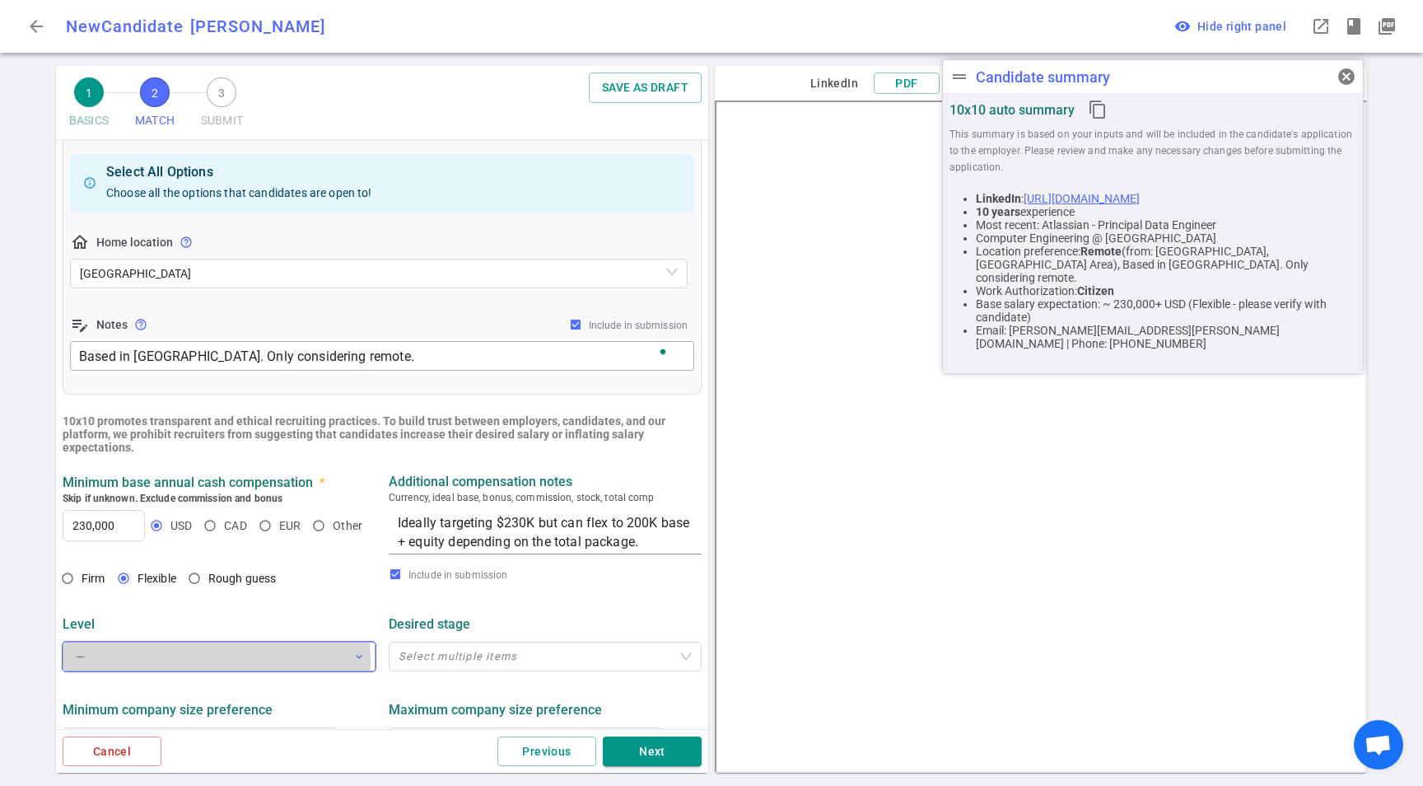
click at [154, 665] on button "— expand_more" at bounding box center [219, 657] width 313 height 30
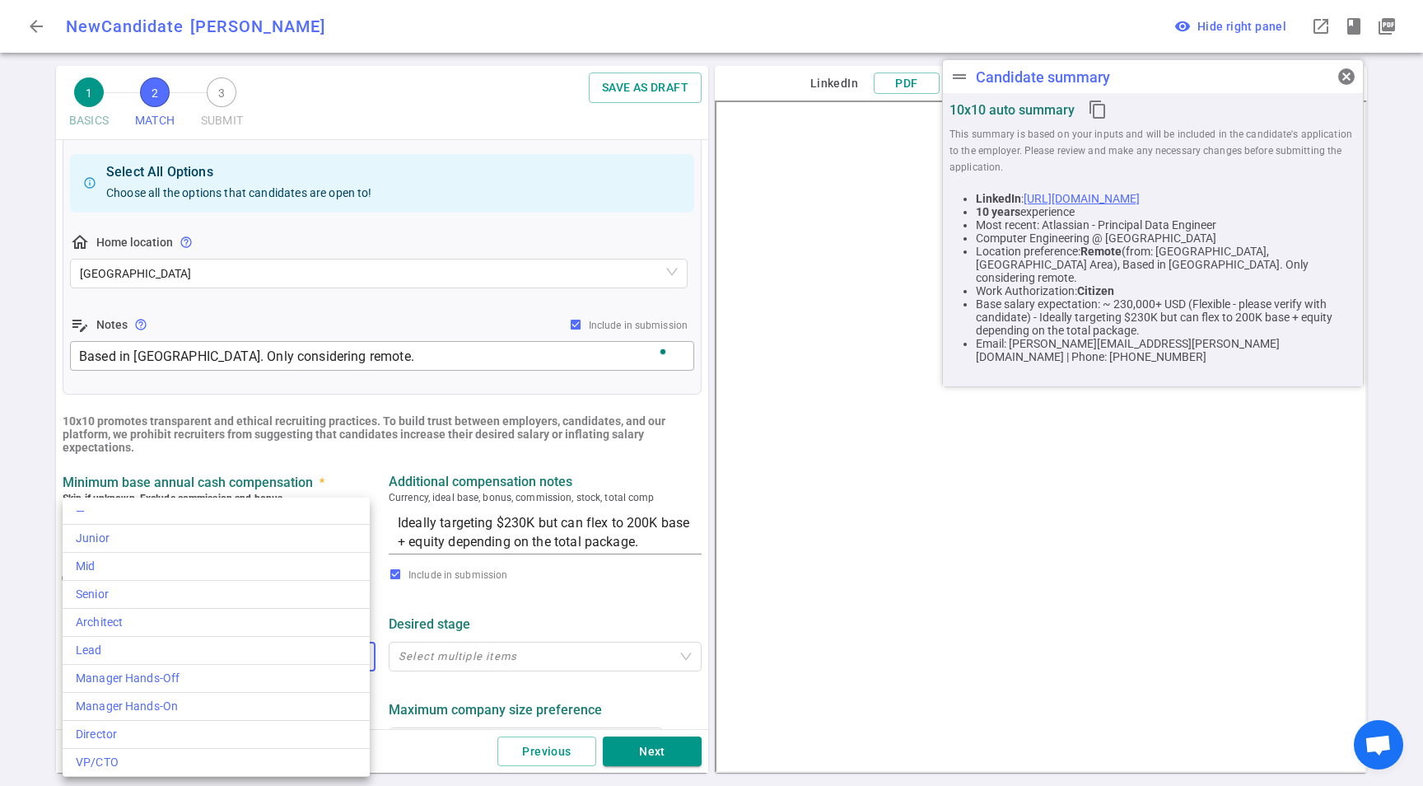
click at [540, 539] on div at bounding box center [711, 393] width 1423 height 786
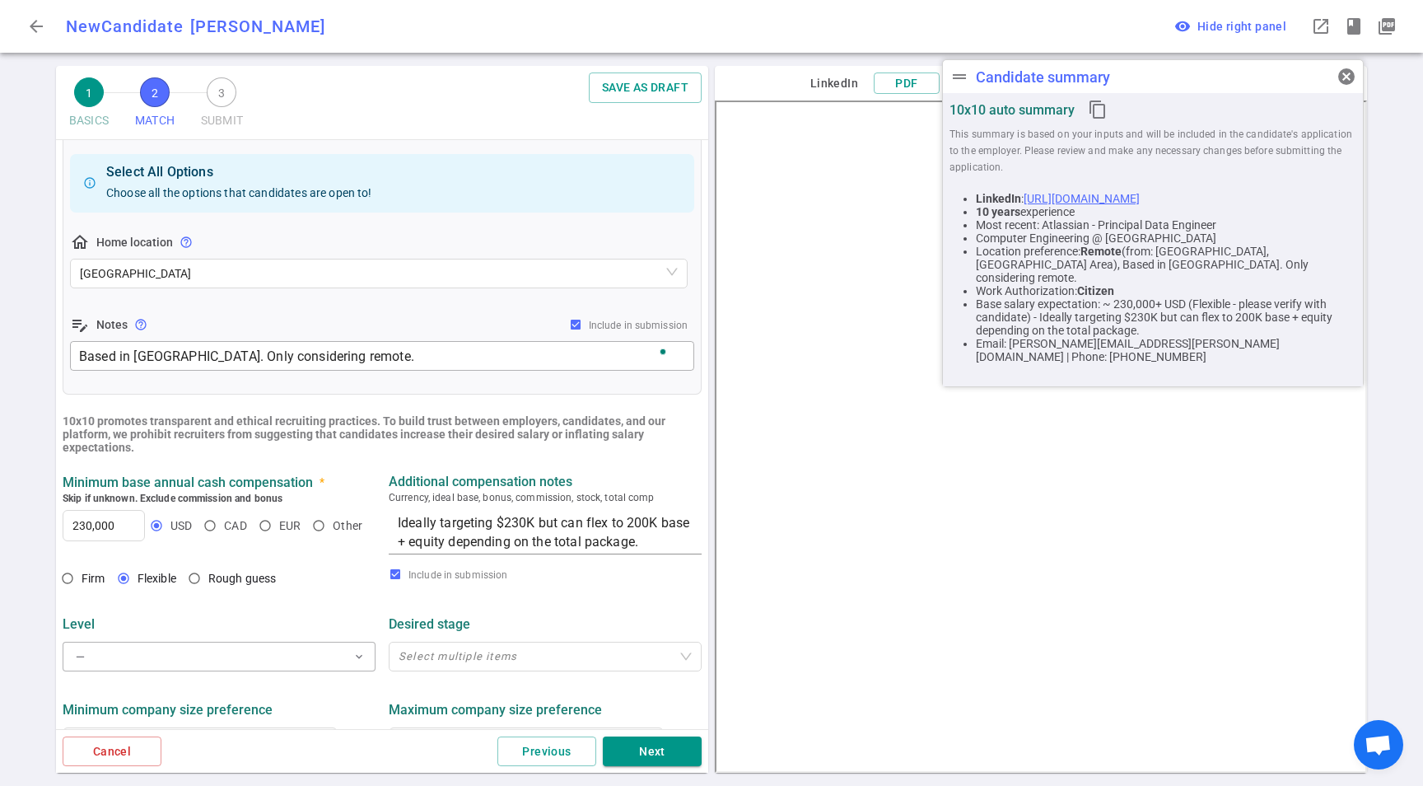
click at [540, 539] on div at bounding box center [711, 393] width 1423 height 786
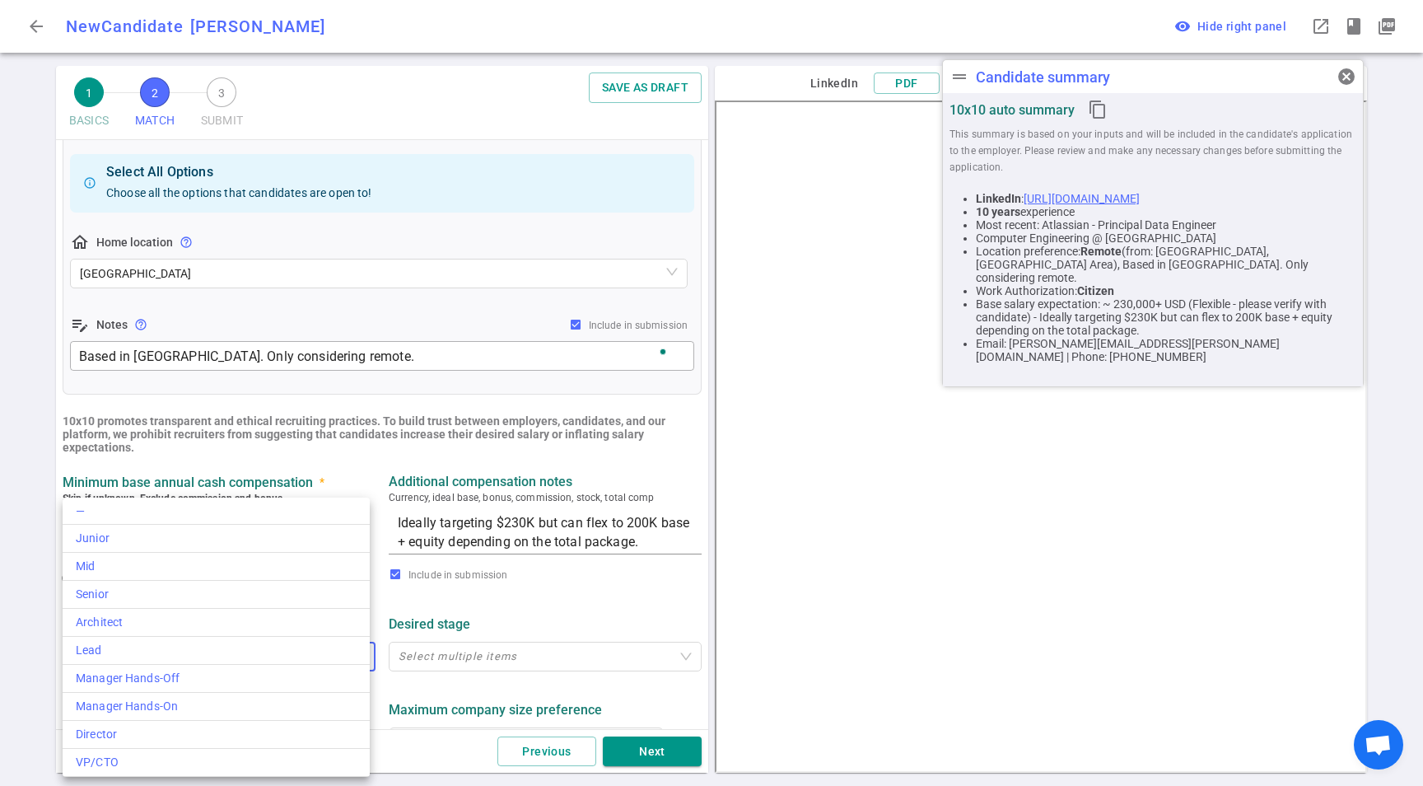
click at [540, 539] on div at bounding box center [711, 393] width 1423 height 786
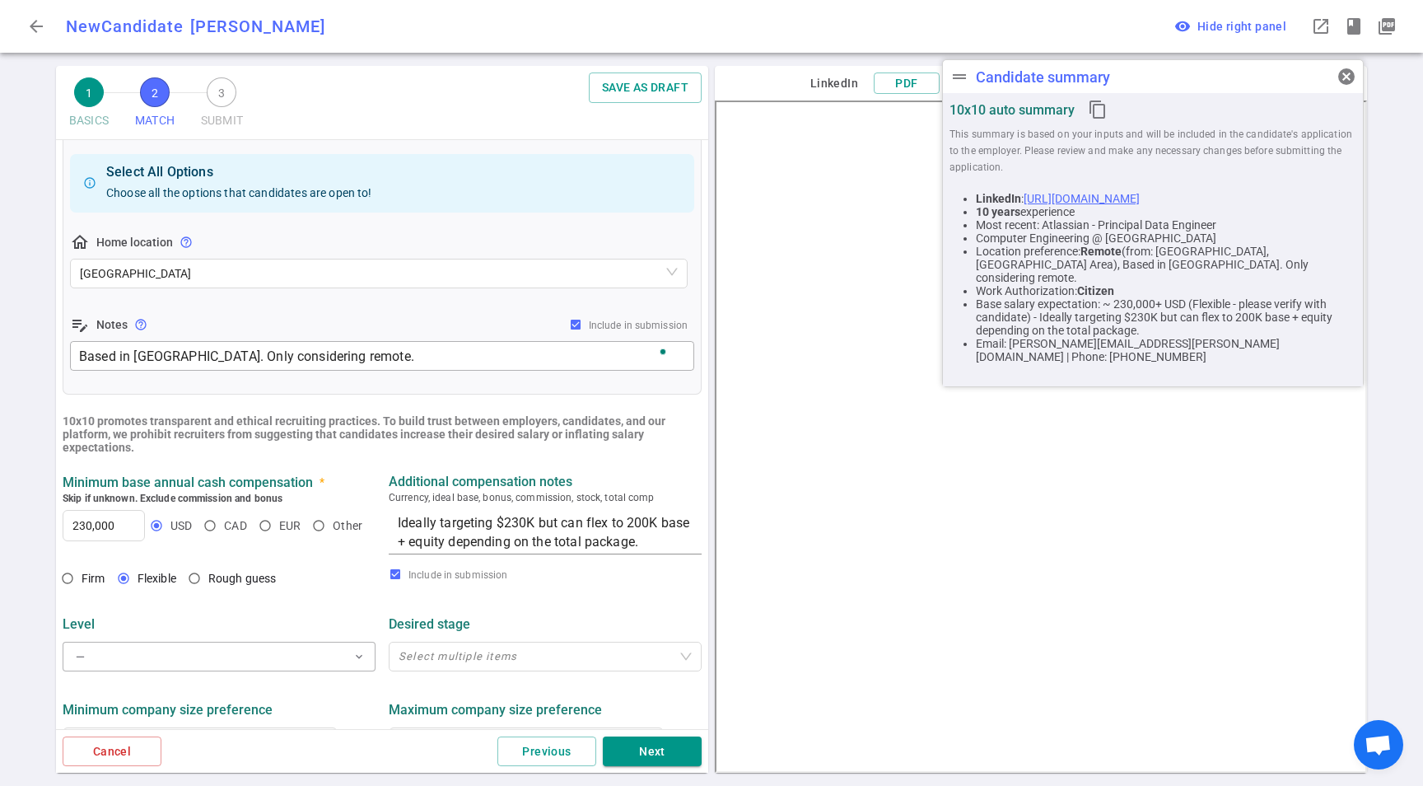
click at [587, 525] on div "— Junior Mid Senior Architect Lead Manager Hands-Off Manager Hands-On Director …" at bounding box center [711, 393] width 1423 height 786
click at [82, 570] on label "Firm" at bounding box center [83, 578] width 58 height 28
click at [82, 570] on input "Firm" at bounding box center [68, 578] width 28 height 28
radio input "true"
click at [585, 518] on textarea "Ideally targeting $230K but can flex to 200K base + equity depending on the tot…" at bounding box center [545, 532] width 295 height 38
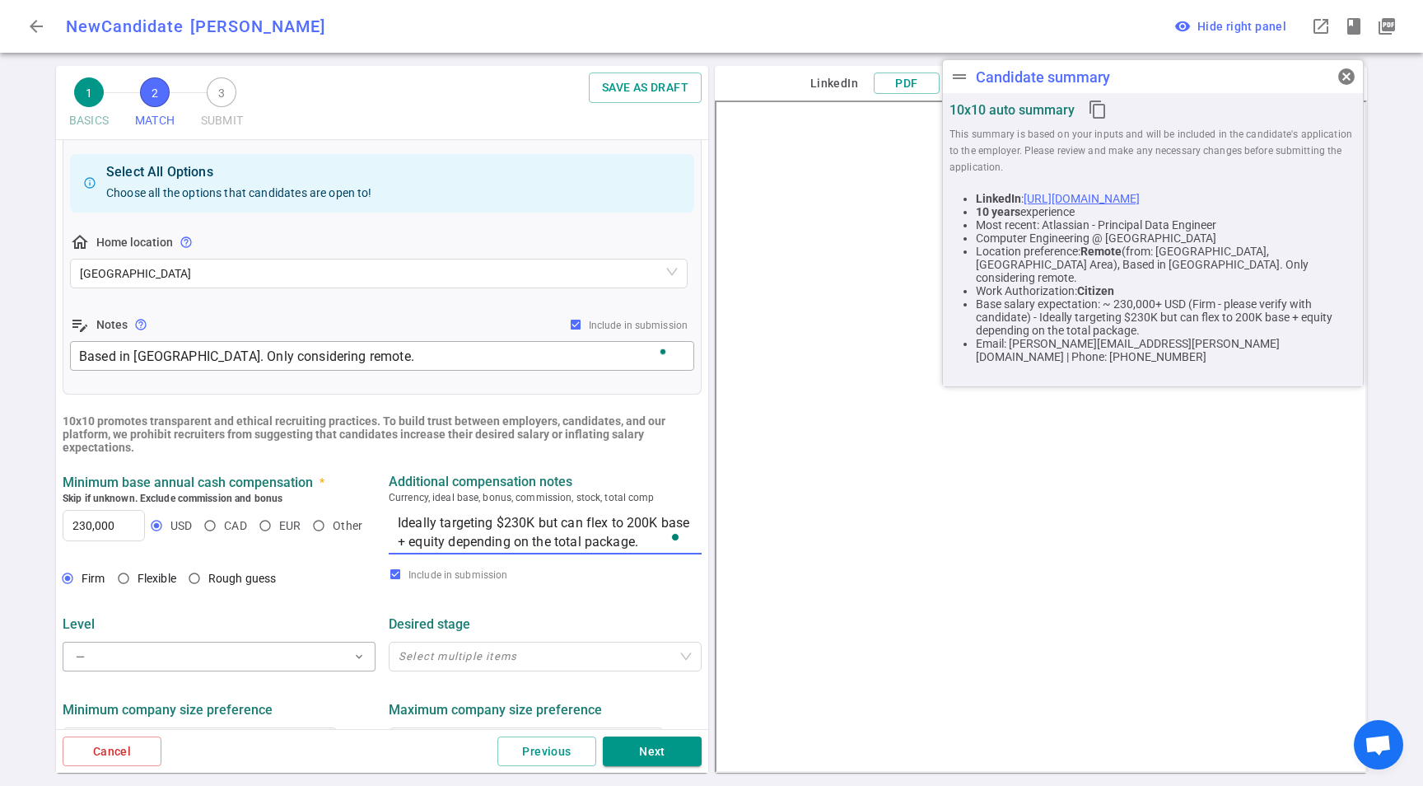
drag, startPoint x: 531, startPoint y: 528, endPoint x: 670, endPoint y: 553, distance: 141.4
click at [670, 553] on div "Ideally targeting $230K but can flex to 200K base + equity depending on the tot…" at bounding box center [545, 531] width 313 height 45
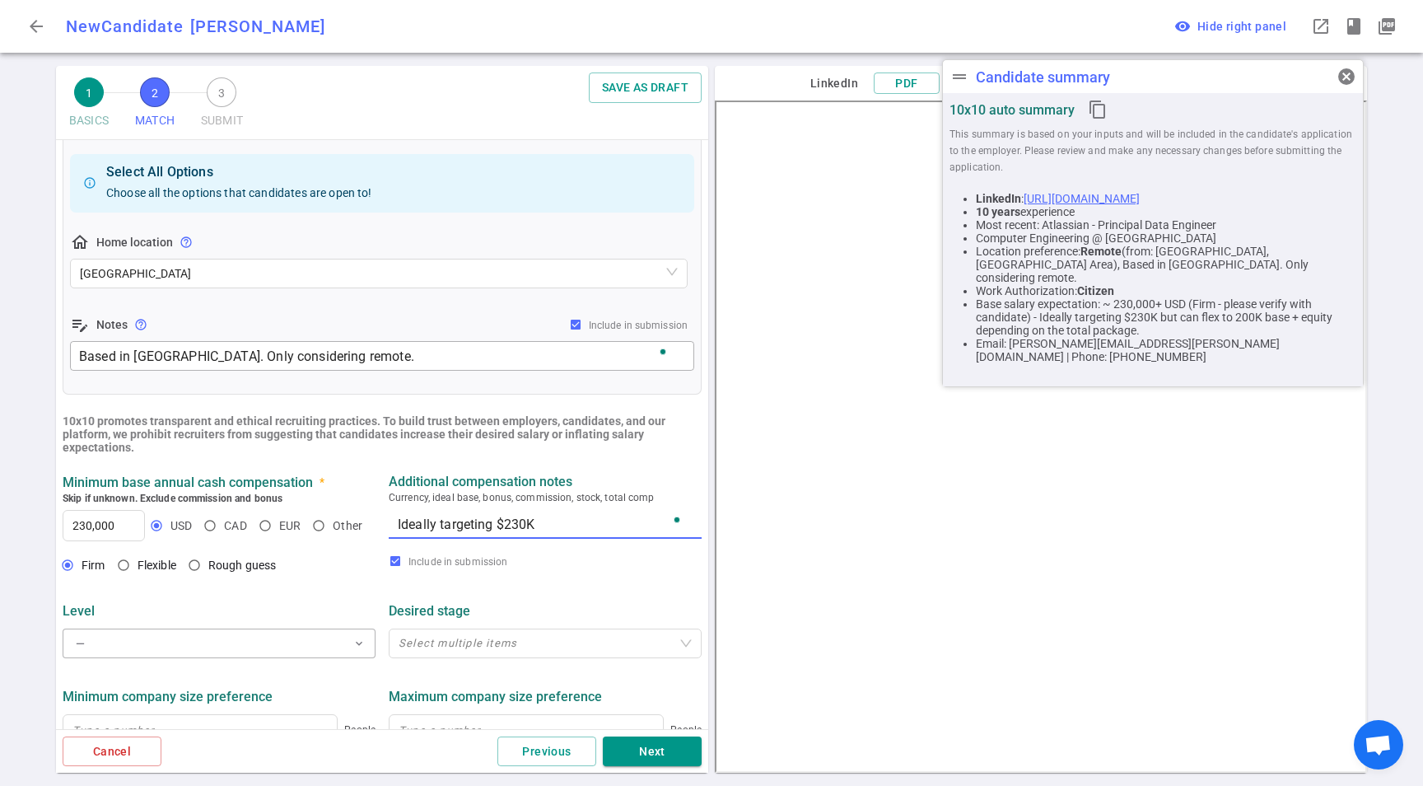
click at [491, 526] on textarea "Ideally targeting $230K" at bounding box center [545, 524] width 295 height 19
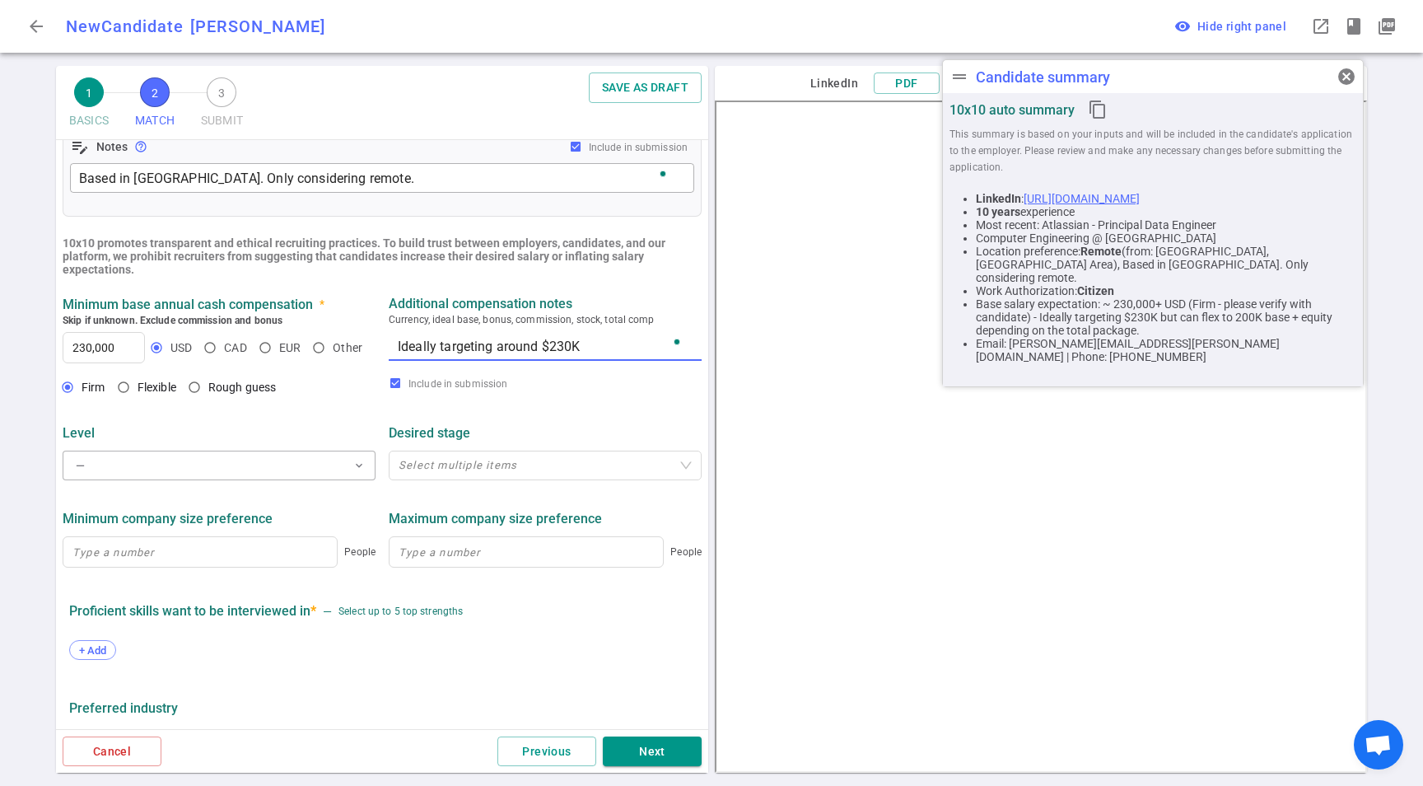
drag, startPoint x: 494, startPoint y: 351, endPoint x: 528, endPoint y: 344, distance: 34.4
click at [528, 345] on textarea "Ideally targeting around $230K" at bounding box center [545, 346] width 295 height 19
type textarea "Ideally targeting at least $230K"
click at [279, 480] on button "— expand_more" at bounding box center [219, 466] width 313 height 30
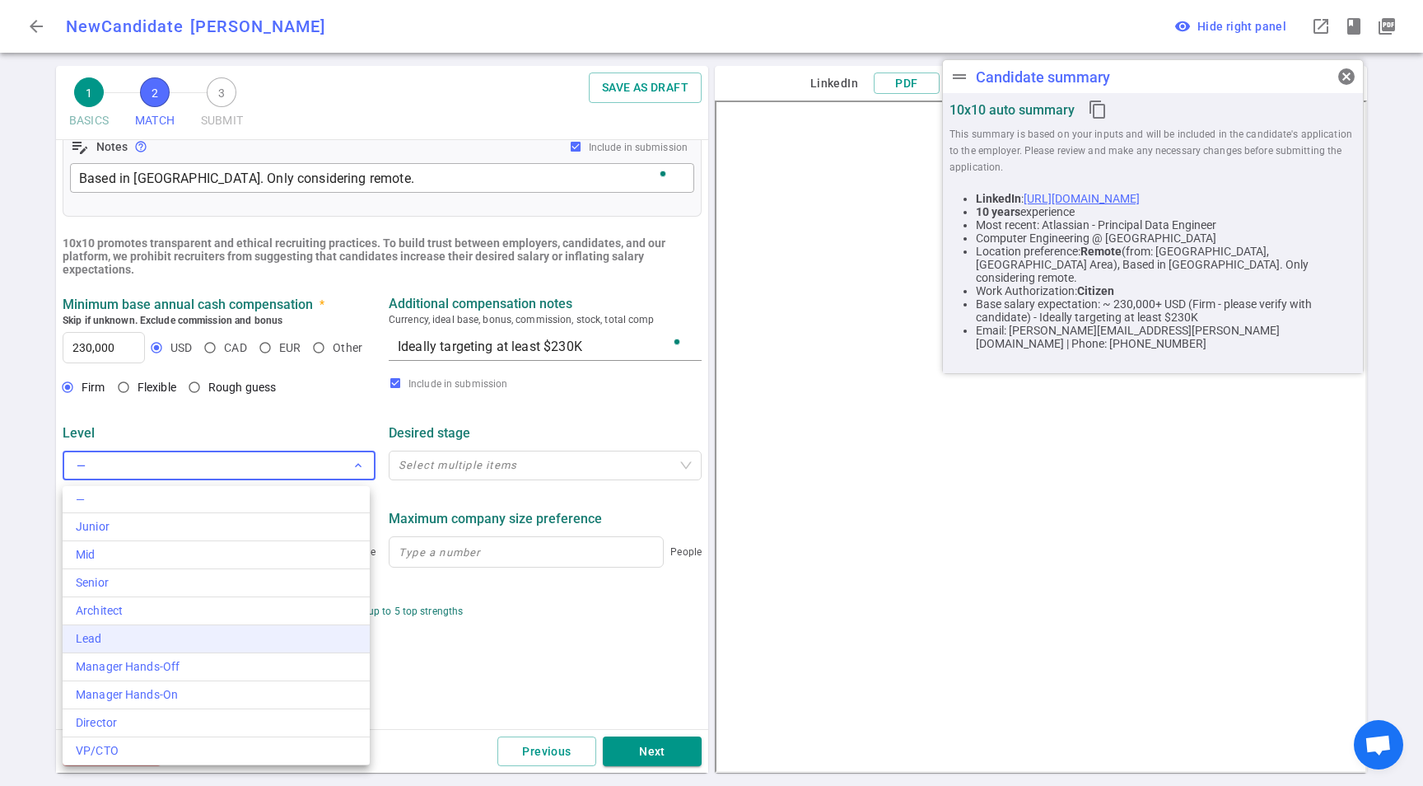
click at [200, 645] on div "Lead" at bounding box center [216, 638] width 281 height 17
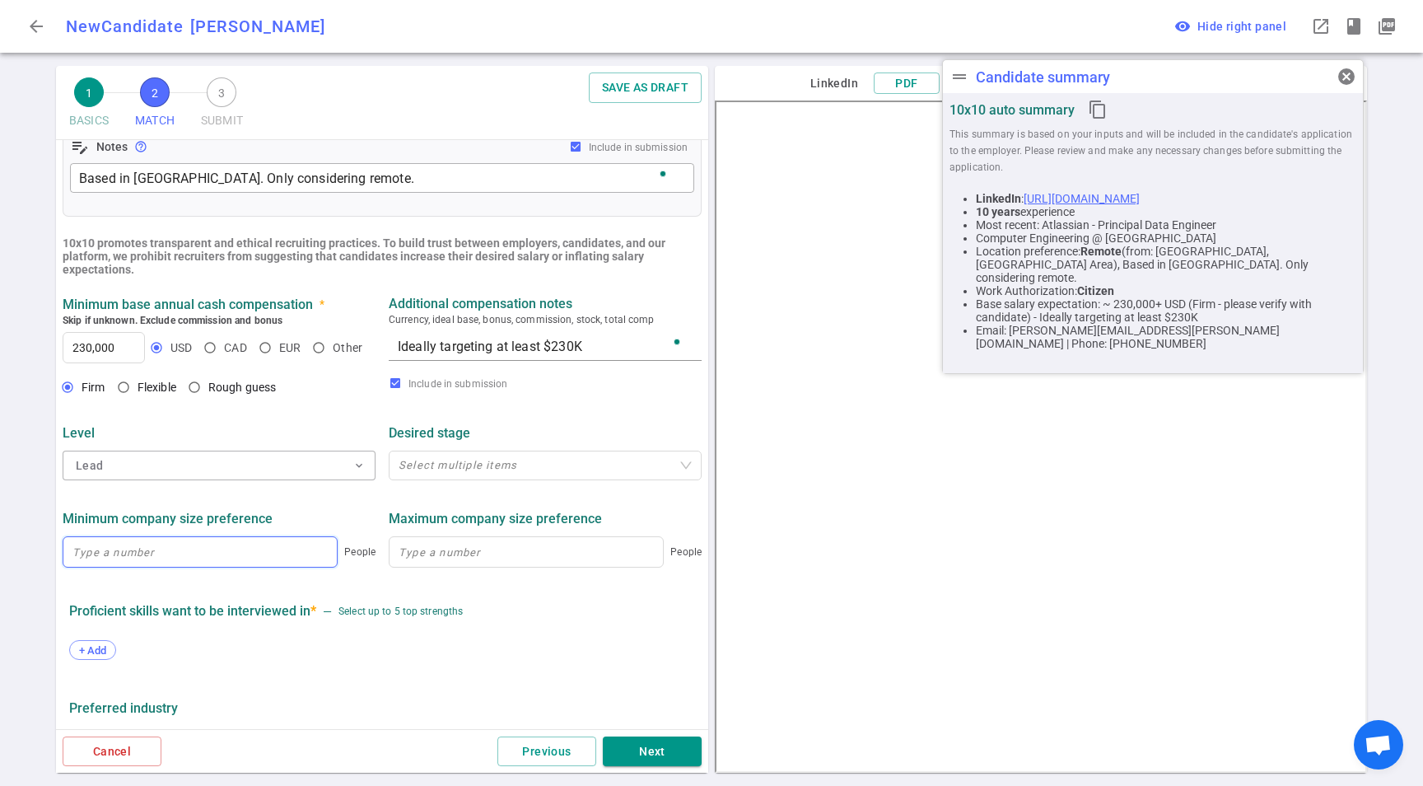
click at [135, 551] on input at bounding box center [199, 552] width 273 height 30
click at [129, 644] on div "+ Add" at bounding box center [382, 651] width 626 height 36
click at [108, 649] on span "+ Add" at bounding box center [92, 650] width 39 height 12
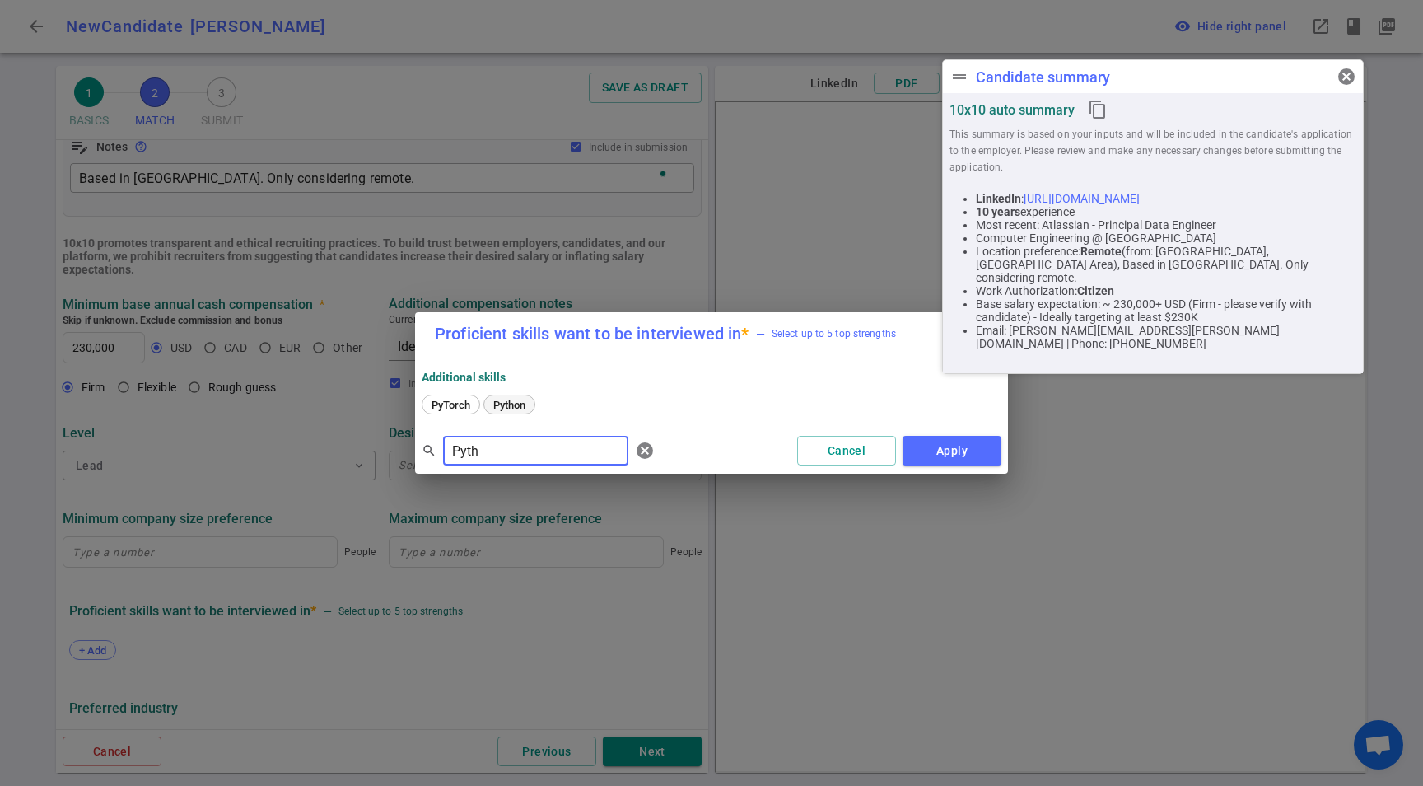
click at [515, 408] on span "Python" at bounding box center [510, 405] width 44 height 12
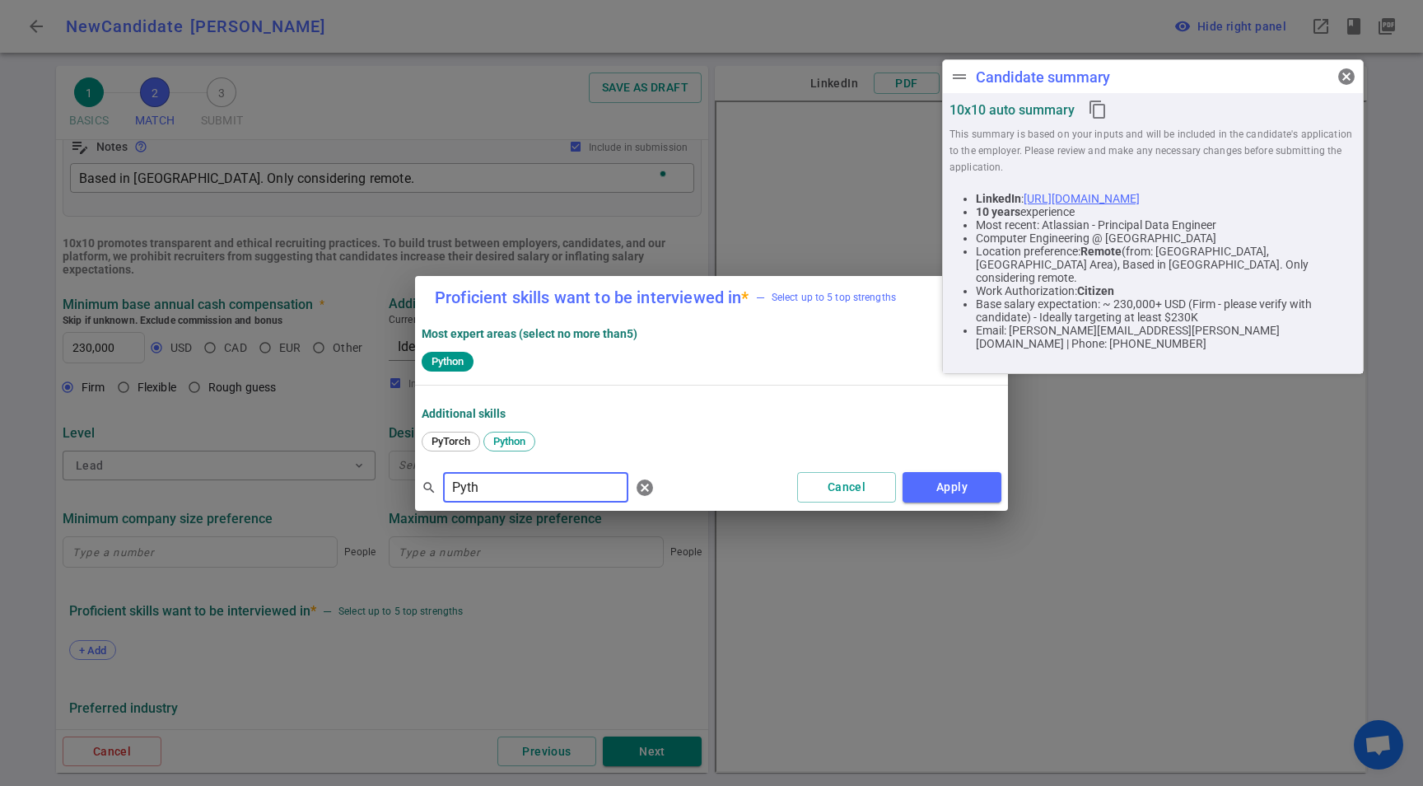
click at [504, 482] on input "Pyth" at bounding box center [535, 487] width 185 height 26
click at [451, 445] on span "Java" at bounding box center [443, 441] width 34 height 12
click at [523, 495] on input "Java" at bounding box center [535, 487] width 185 height 26
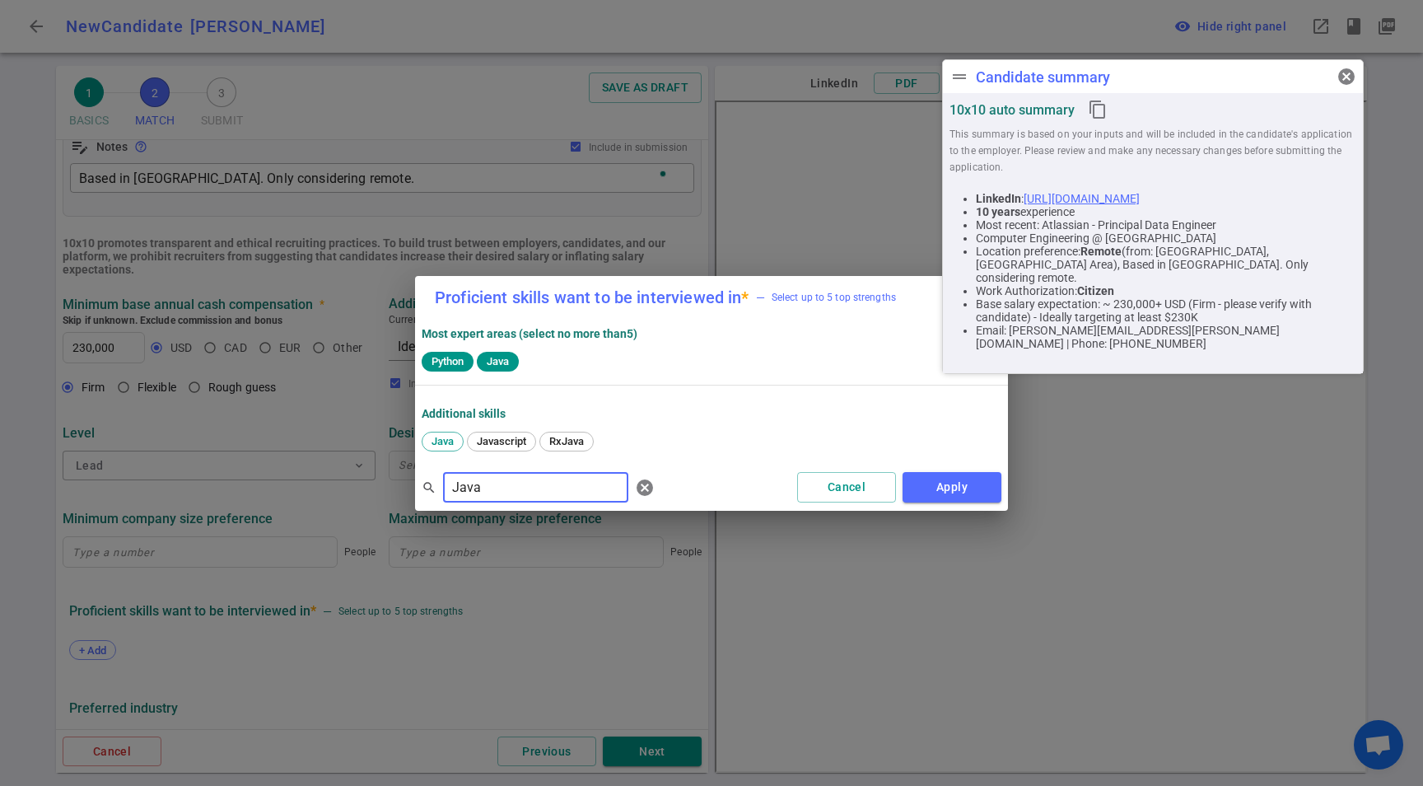
click at [523, 494] on input "Java" at bounding box center [535, 487] width 185 height 26
type input "Spark"
click at [526, 436] on span "Spark" at bounding box center [508, 441] width 40 height 12
click at [512, 494] on input "Spark" at bounding box center [535, 487] width 185 height 26
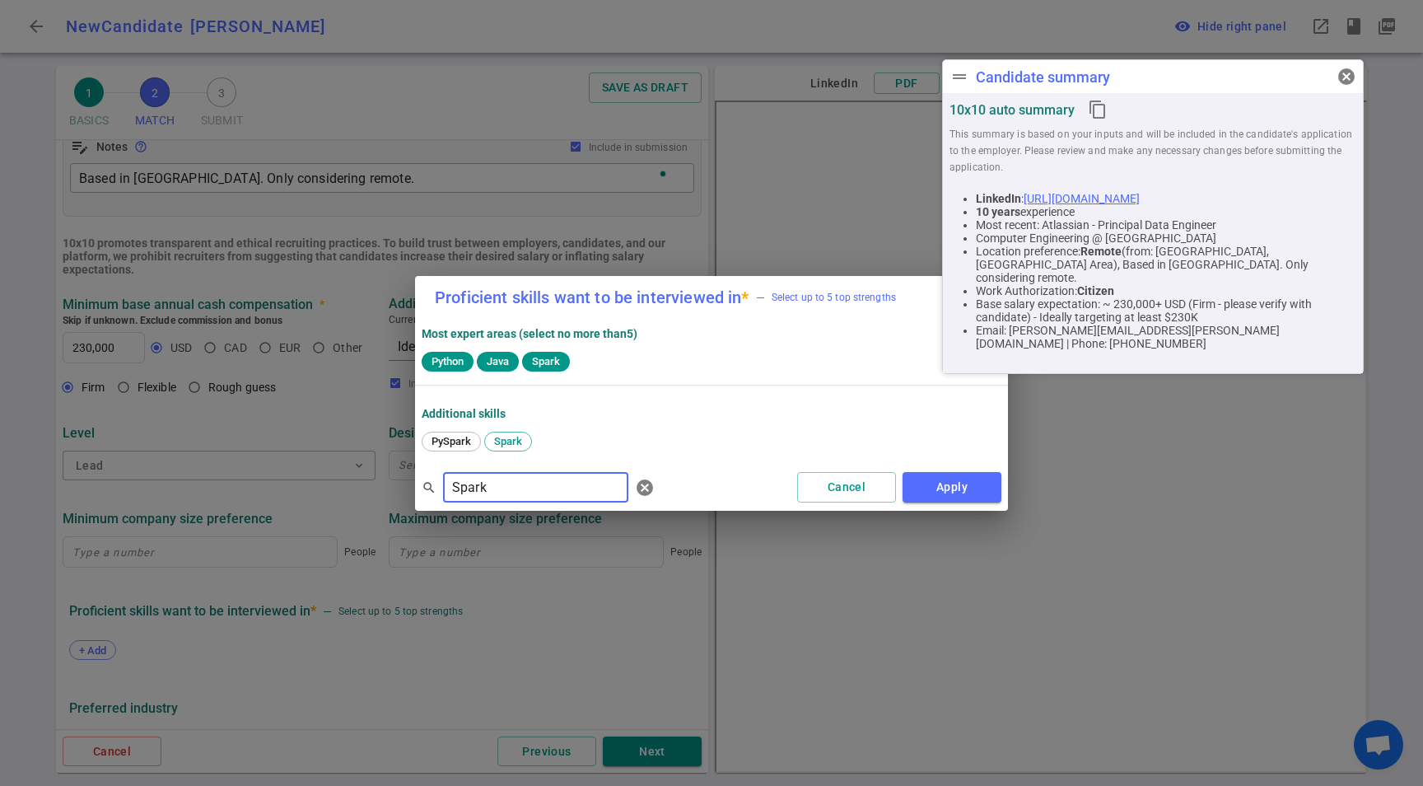
click at [512, 494] on input "Spark" at bounding box center [535, 487] width 185 height 26
click at [433, 436] on span "Snowflake" at bounding box center [457, 441] width 62 height 12
click at [505, 498] on input "Snow" at bounding box center [535, 487] width 185 height 26
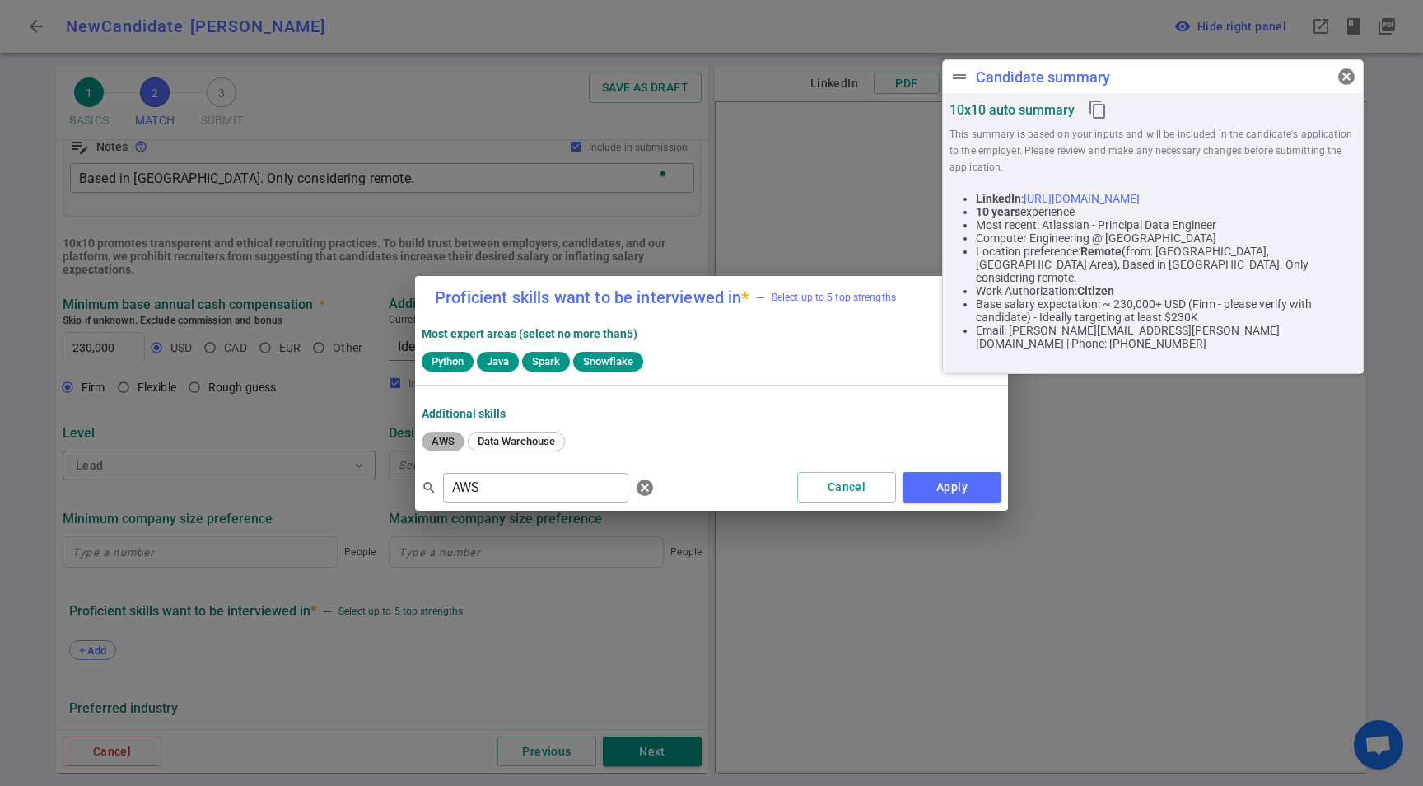
click at [443, 450] on div "AWS" at bounding box center [443, 442] width 43 height 20
click at [518, 487] on input "AWS" at bounding box center [535, 487] width 185 height 26
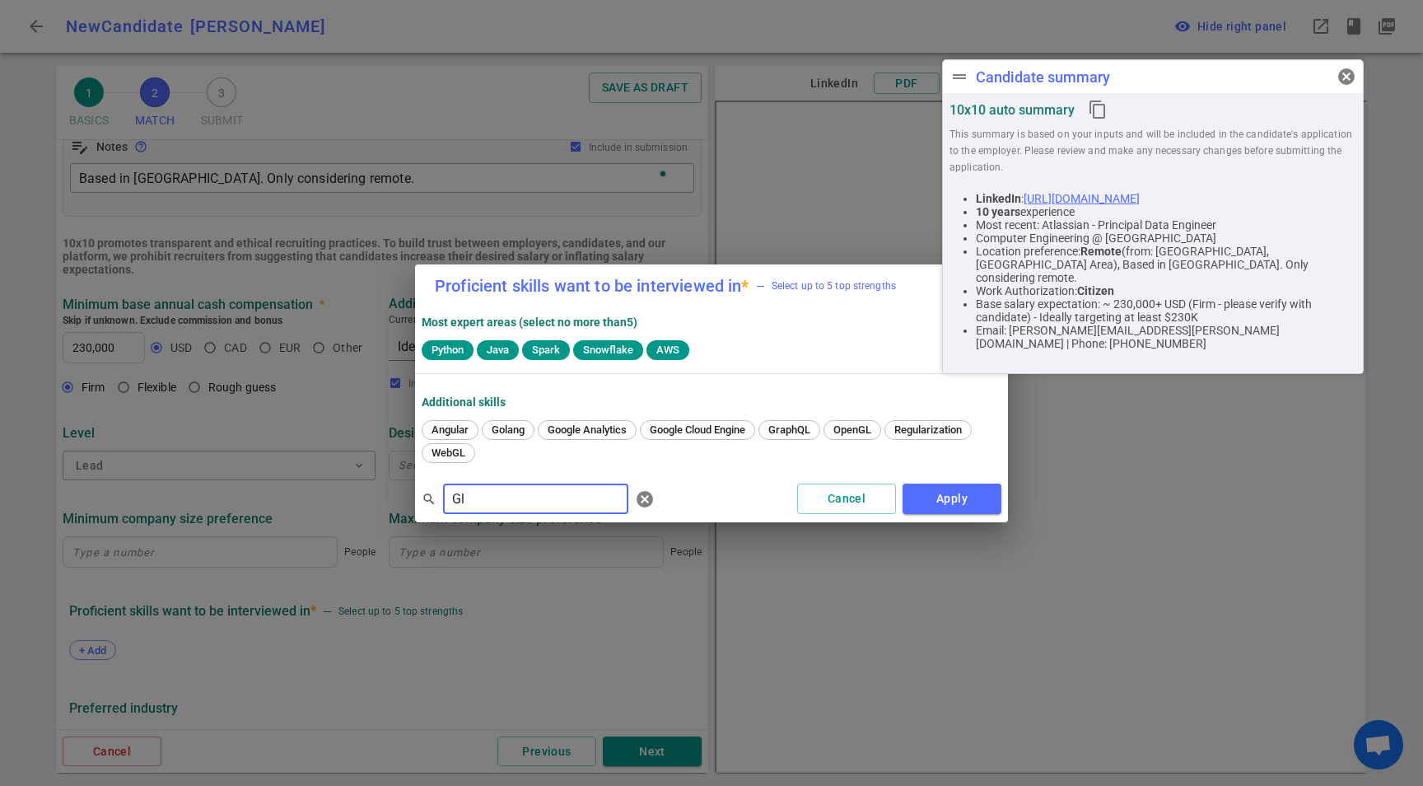
type input "G"
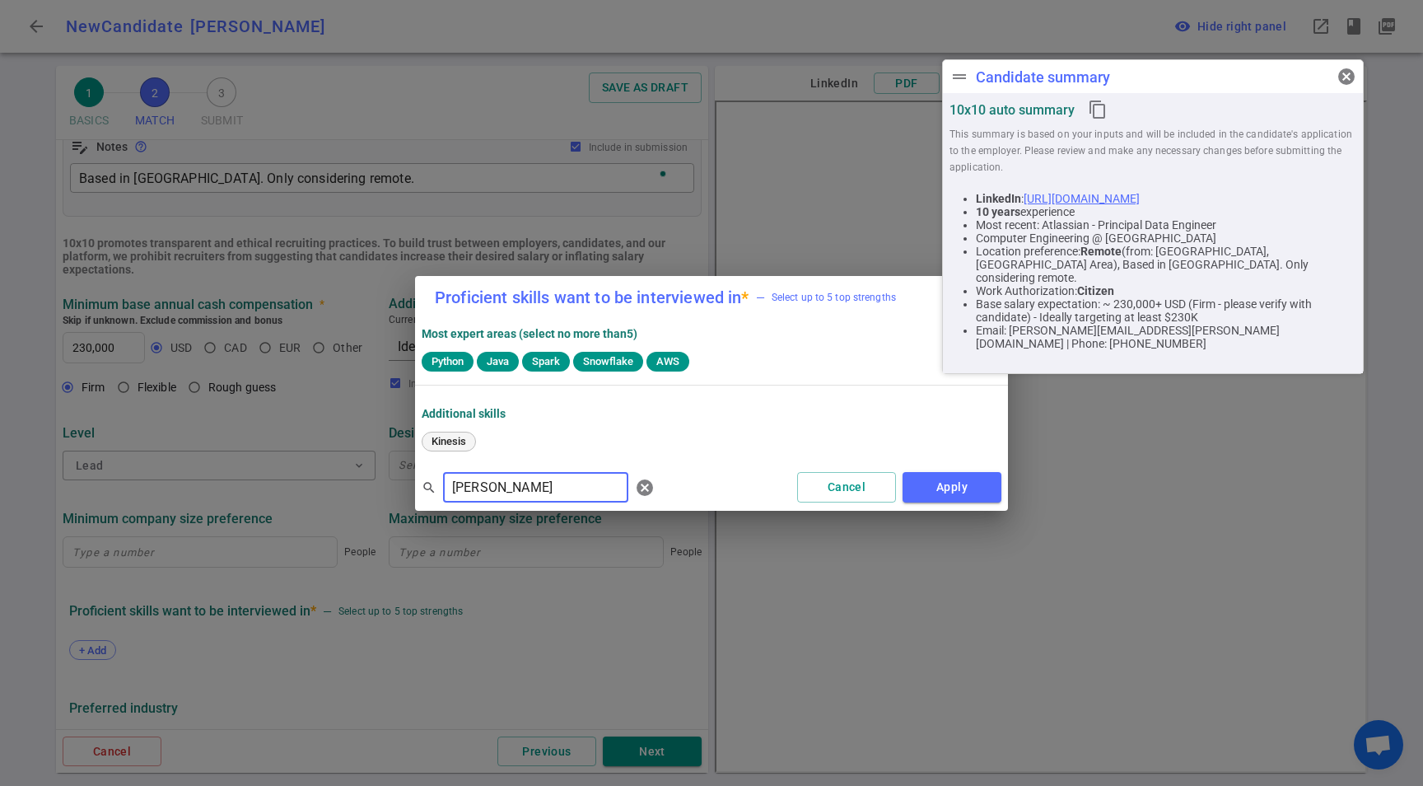
type input "Kines"
drag, startPoint x: 444, startPoint y: 442, endPoint x: 463, endPoint y: 443, distance: 19.0
click at [444, 442] on span "Kinesis" at bounding box center [449, 441] width 46 height 12
click at [980, 480] on button "Apply" at bounding box center [952, 487] width 99 height 30
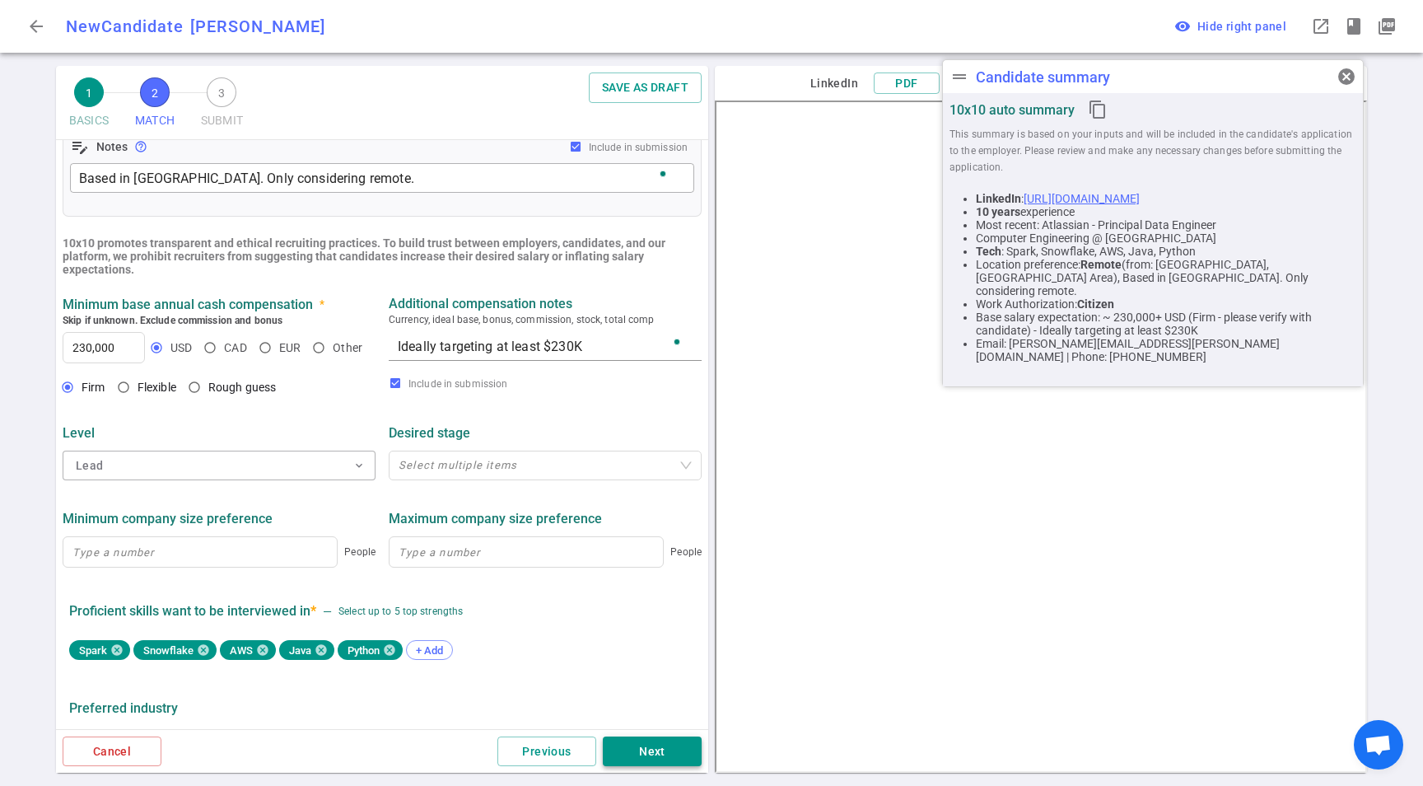
click at [659, 762] on button "Next" at bounding box center [652, 751] width 99 height 30
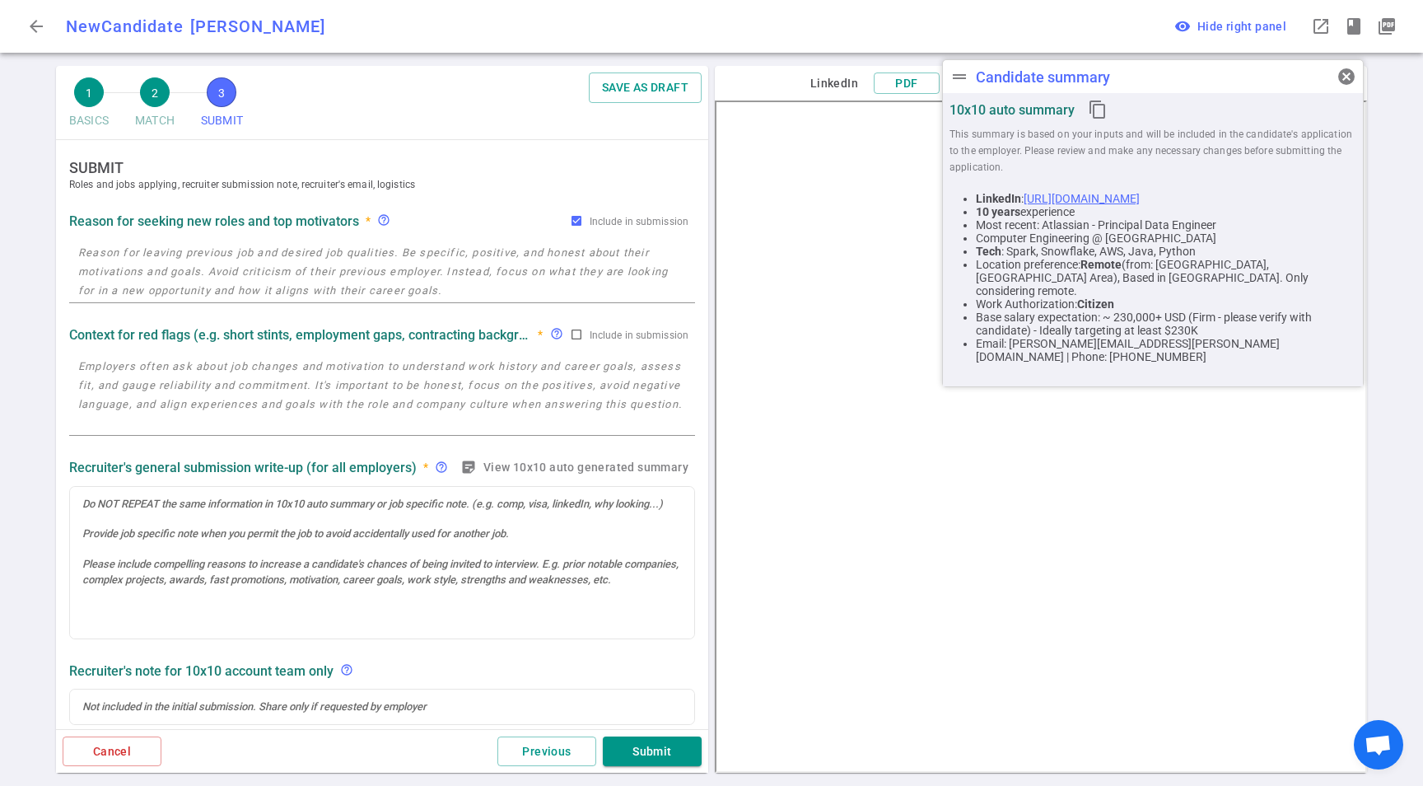
scroll to position [0, 0]
drag, startPoint x: 188, startPoint y: 266, endPoint x: 346, endPoint y: 277, distance: 158.5
click at [189, 266] on textarea at bounding box center [382, 272] width 608 height 57
paste textarea "*Atlassian: they had multiple rounds of layoffs, and he was affected last April…"
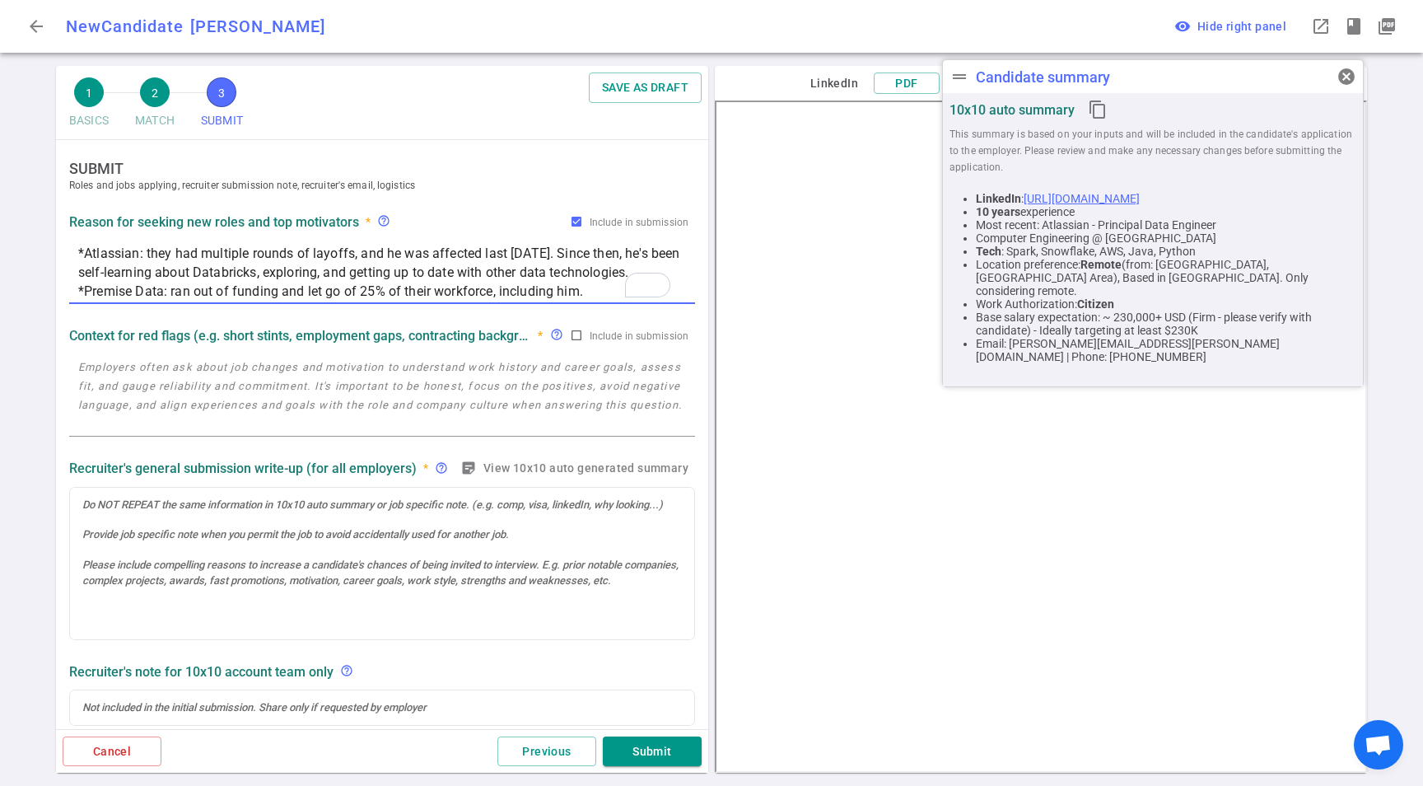
type textarea "*Atlassian: they had multiple rounds of layoffs, and he was affected last April…"
click at [287, 404] on textarea at bounding box center [382, 396] width 608 height 76
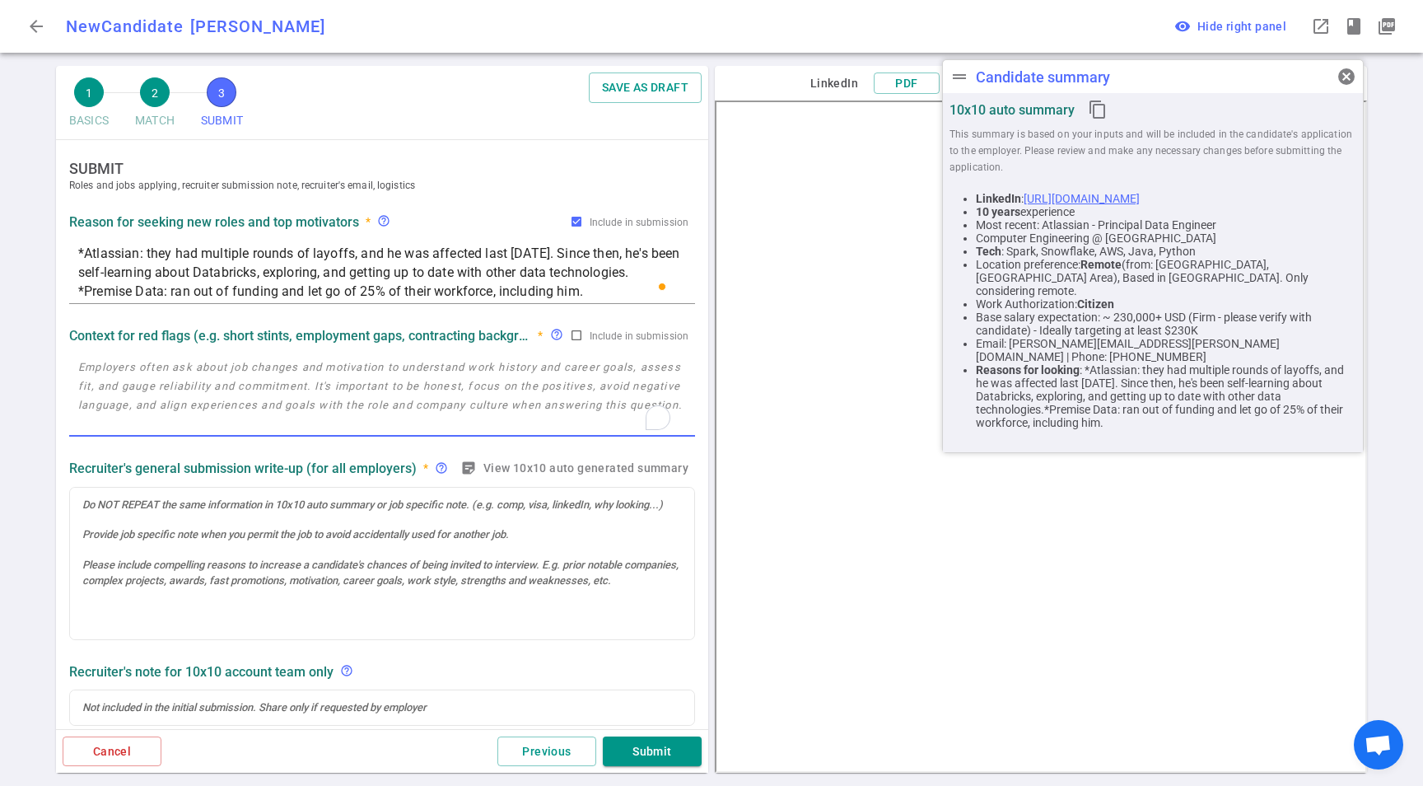
click at [505, 264] on textarea "*Atlassian: they had multiple rounds of layoffs, and he was affected last April…" at bounding box center [382, 272] width 608 height 57
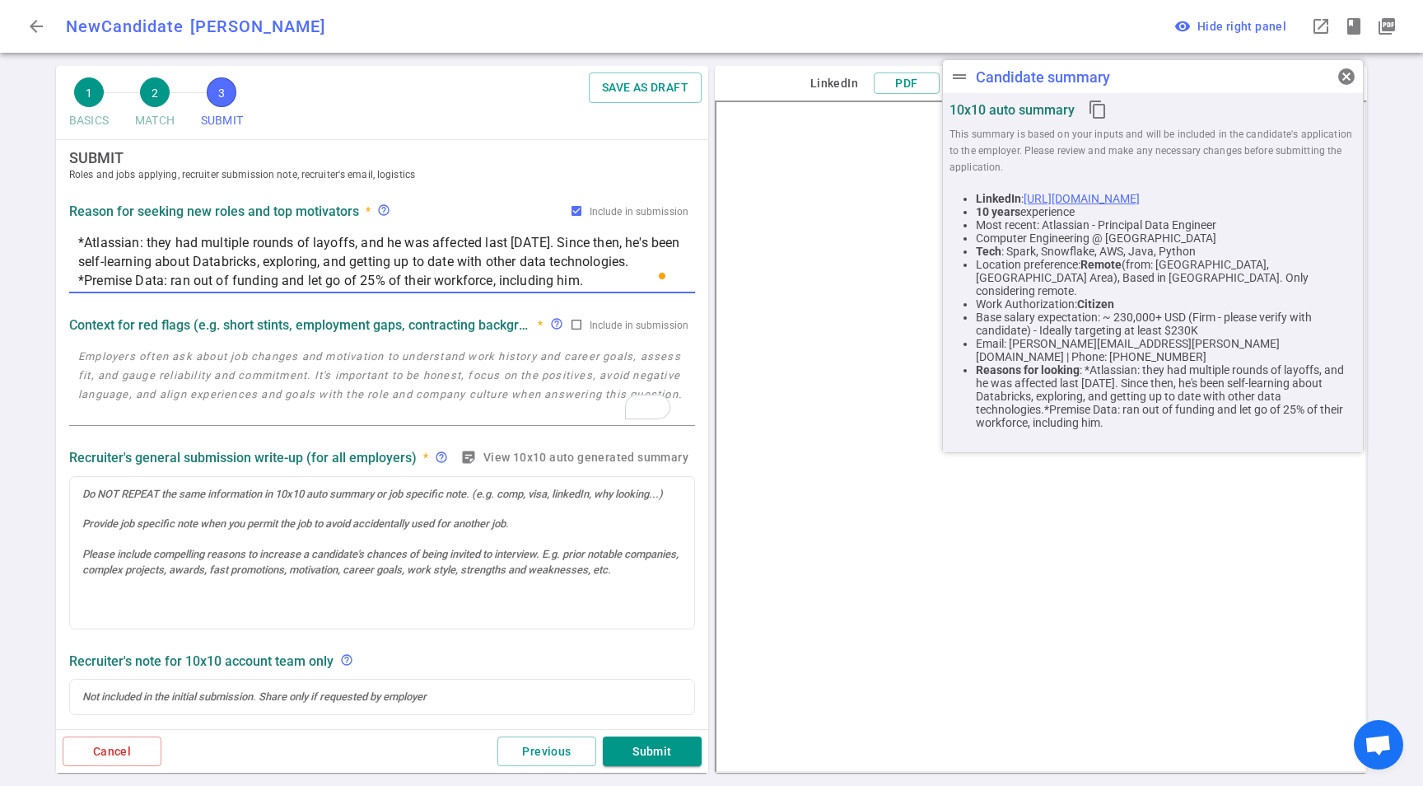
scroll to position [21, 0]
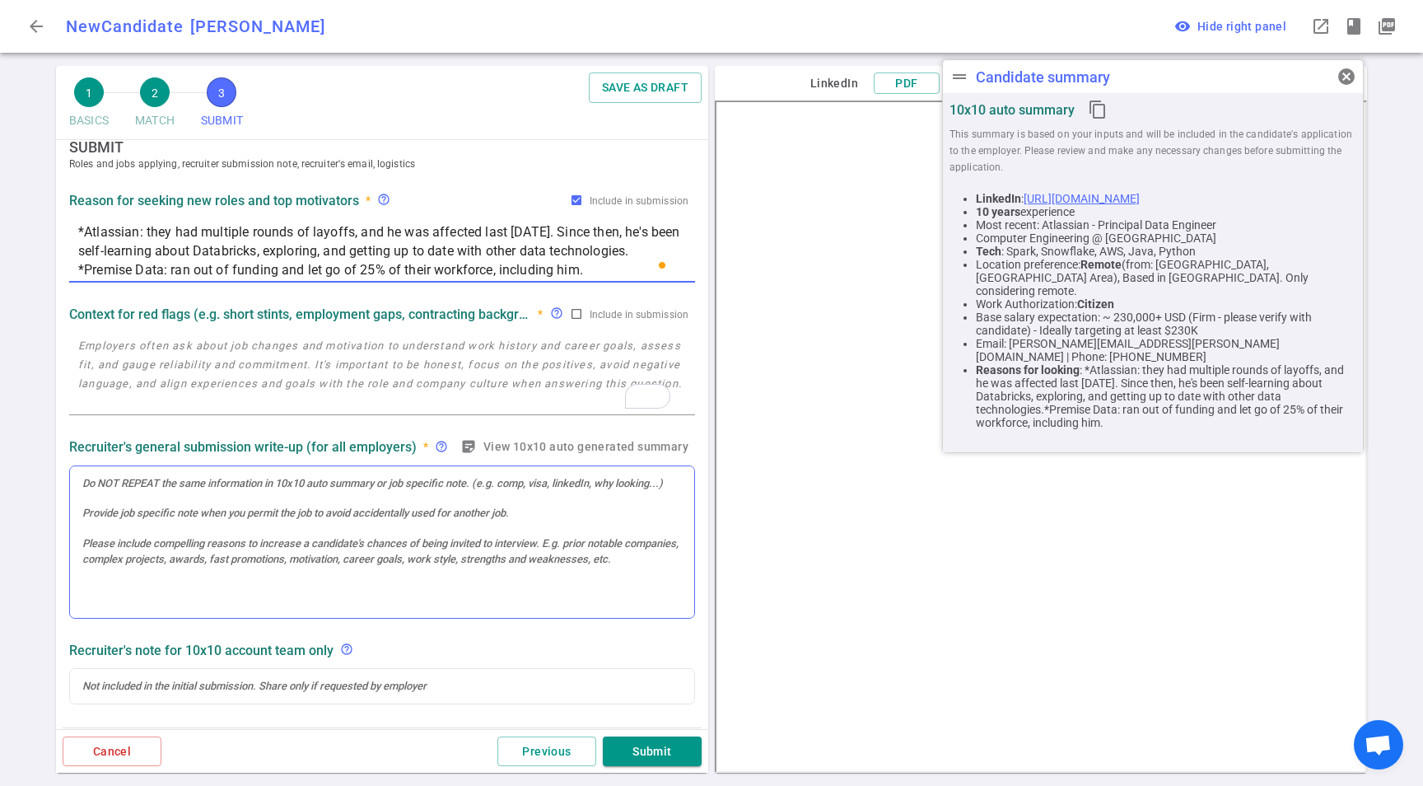
click at [255, 561] on div at bounding box center [382, 542] width 624 height 152
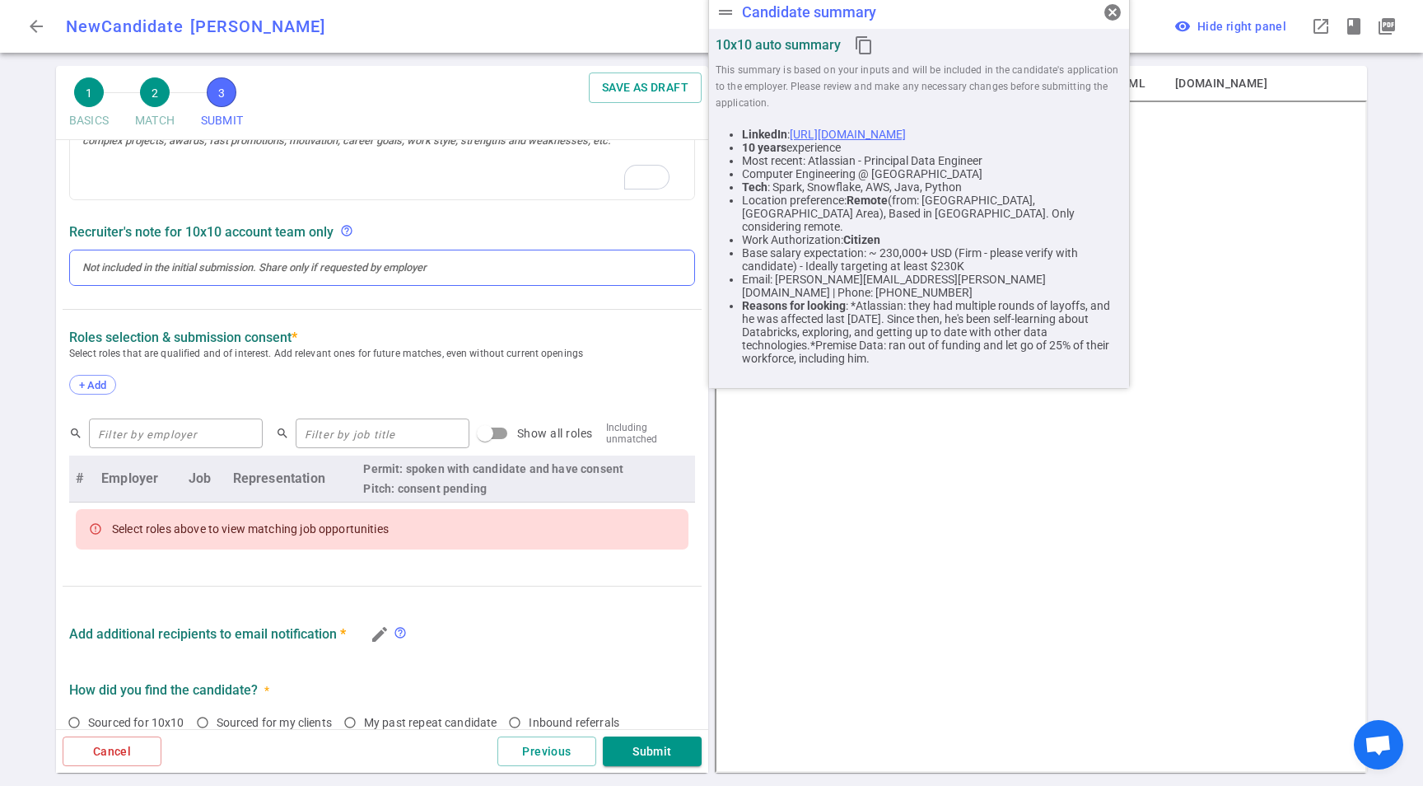
scroll to position [474, 0]
click at [273, 255] on div "To enrich screen reader interactions, please activate Accessibility in Grammarl…" at bounding box center [382, 267] width 624 height 35
